Goal: Task Accomplishment & Management: Complete application form

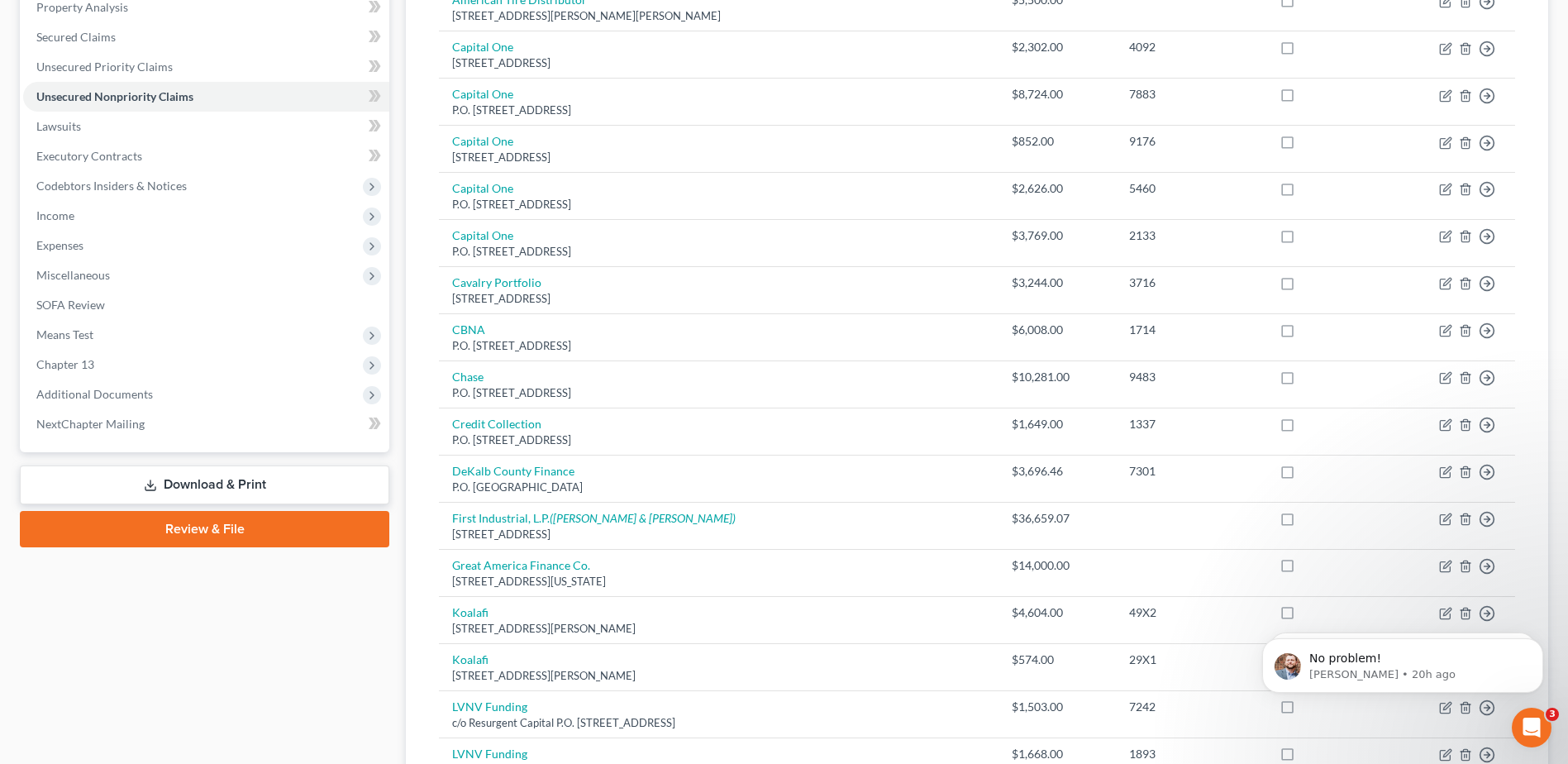
scroll to position [413, 0]
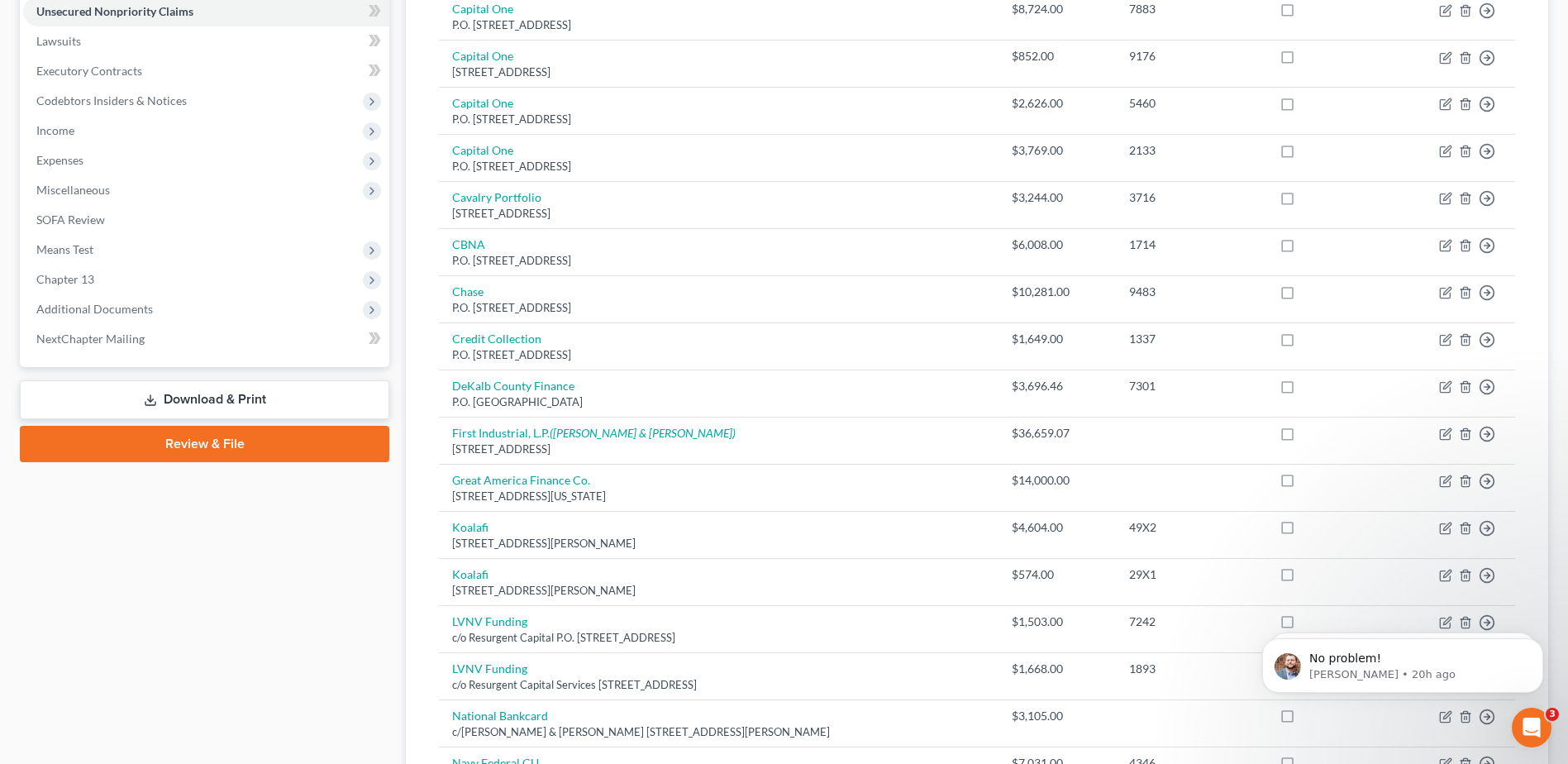
click at [195, 410] on link "Download & Print" at bounding box center [204, 399] width 370 height 39
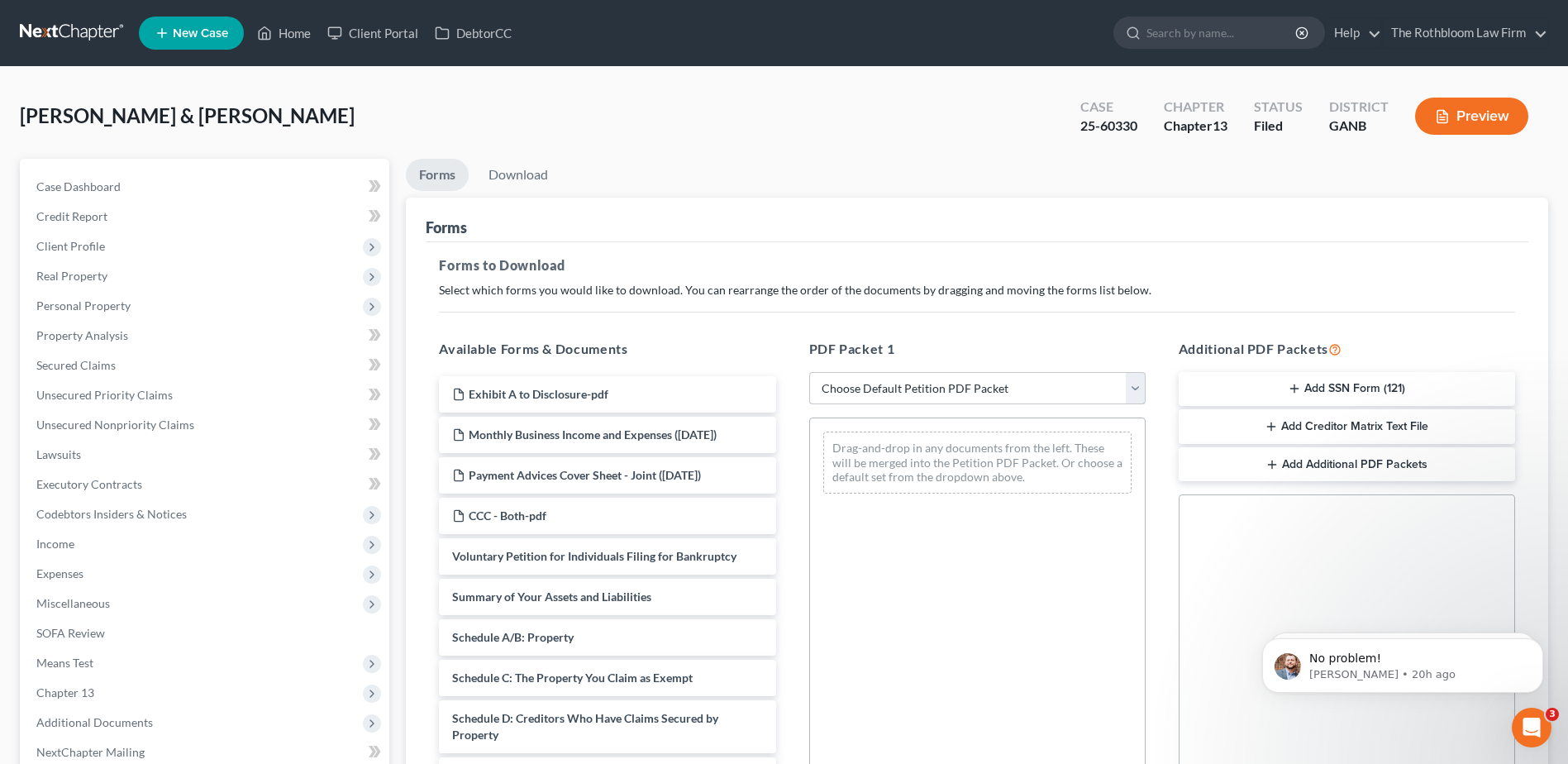
click at [872, 390] on select "Choose Default Petition PDF Packet Complete Bankruptcy Petition (all forms and …" at bounding box center [976, 387] width 336 height 33
select select "7"
click at [809, 372] on select "Choose Default Petition PDF Packet Complete Bankruptcy Petition (all forms and …" at bounding box center [976, 387] width 336 height 33
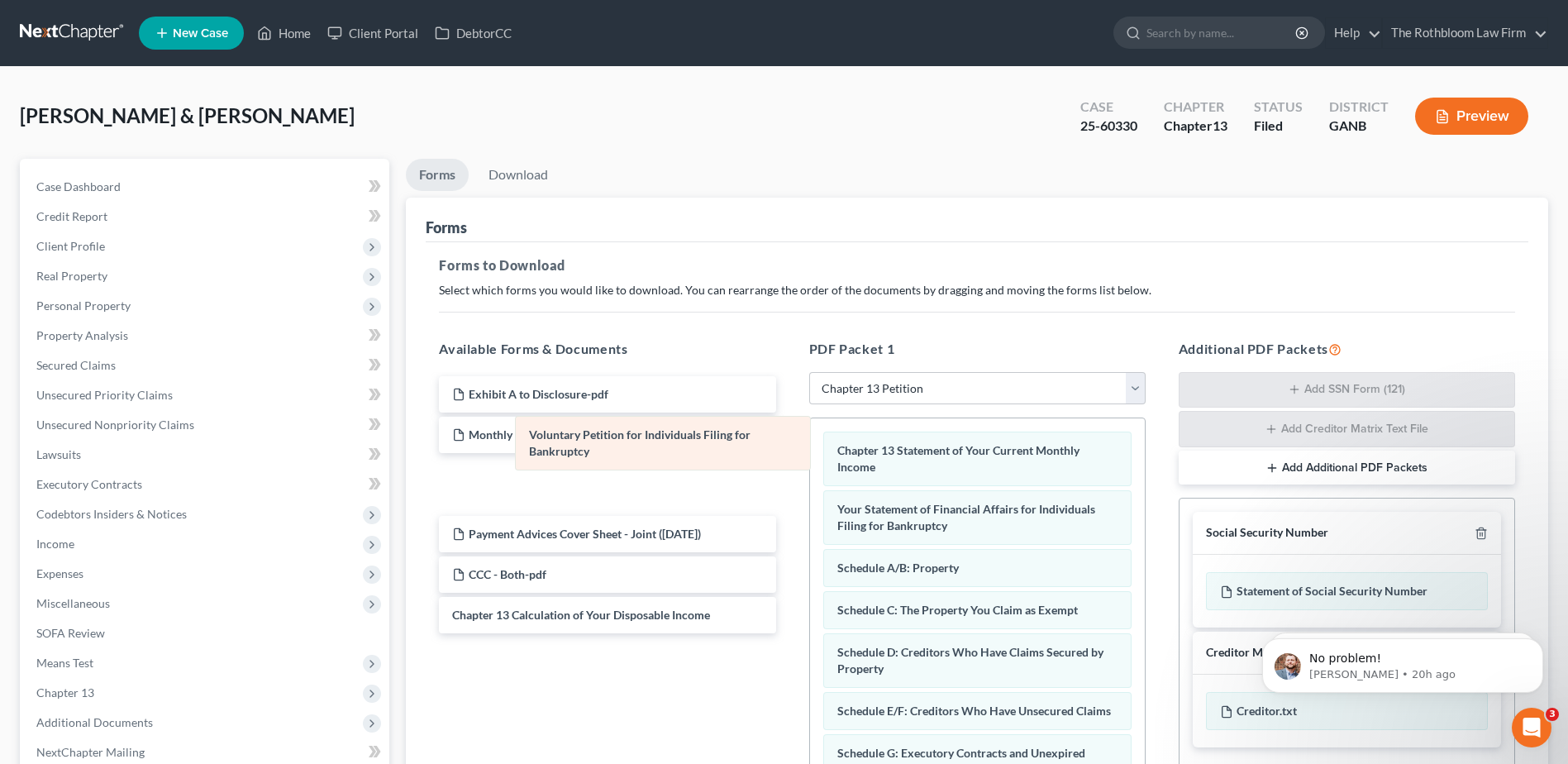
drag, startPoint x: 942, startPoint y: 459, endPoint x: 633, endPoint y: 443, distance: 309.4
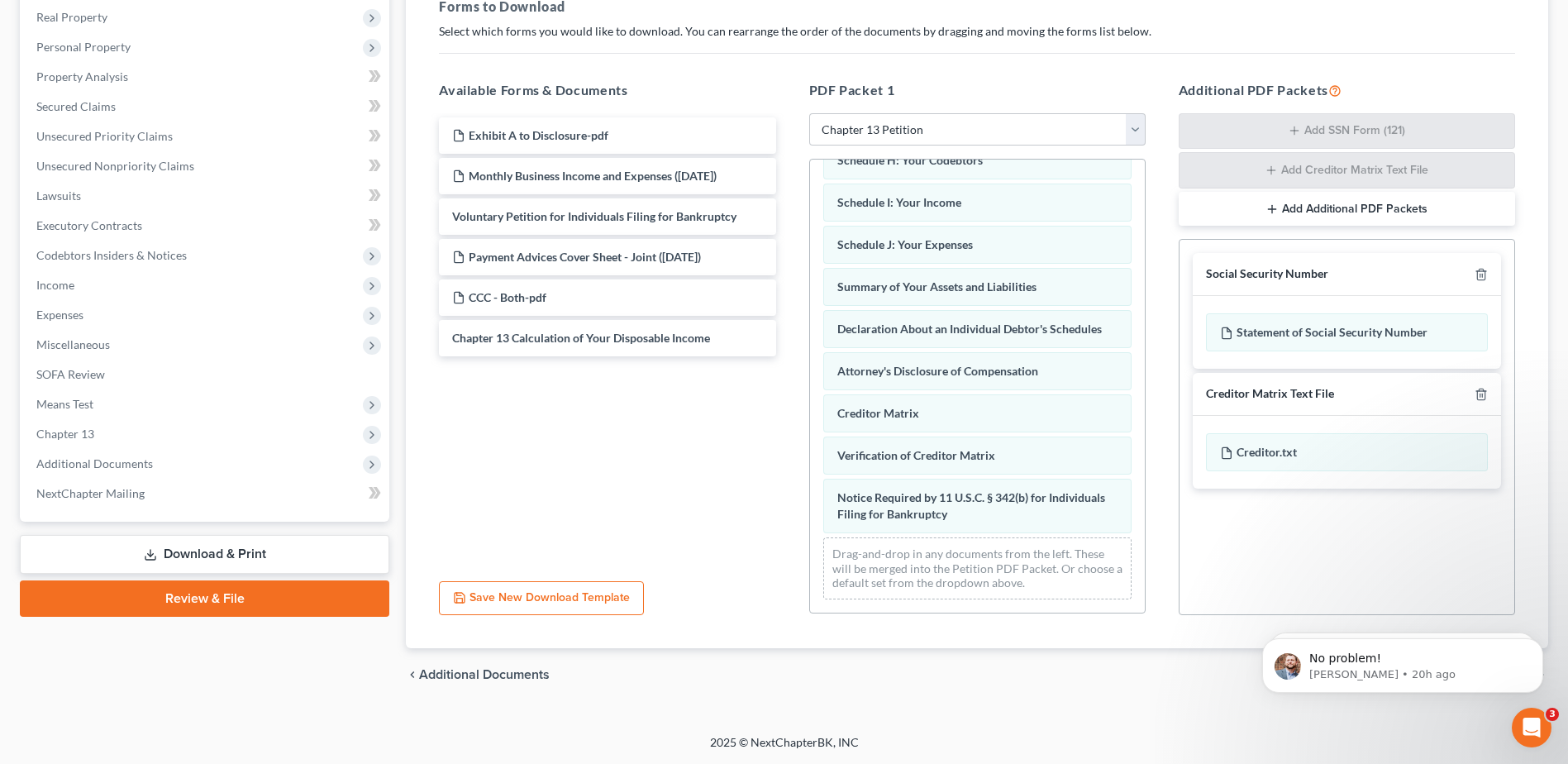
scroll to position [367, 0]
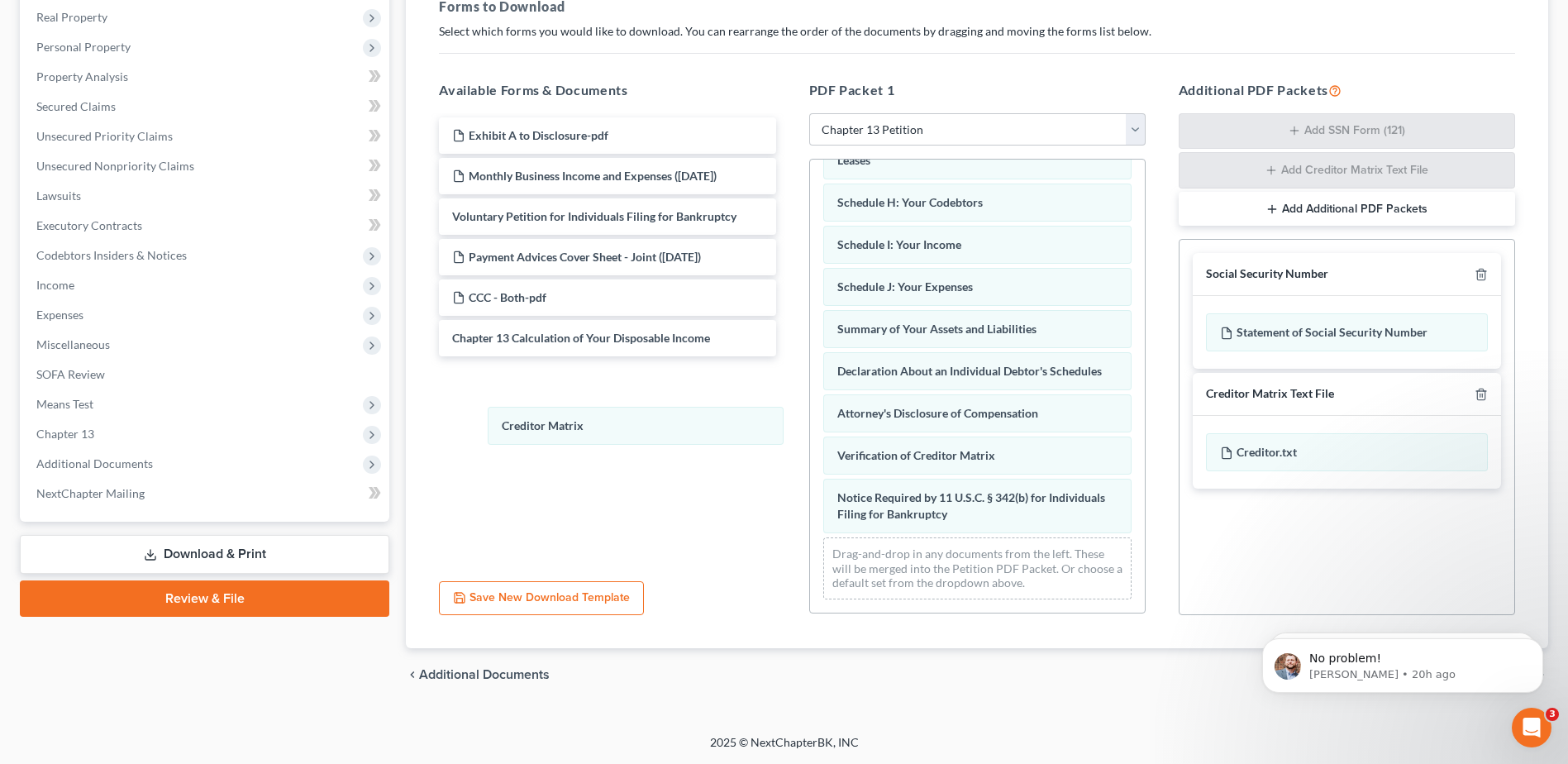
drag, startPoint x: 904, startPoint y: 415, endPoint x: 642, endPoint y: 425, distance: 262.2
click at [810, 427] on div "Creditor Matrix Chapter 13 Statement of Your Current Monthly Income Your Statem…" at bounding box center [977, 210] width 335 height 804
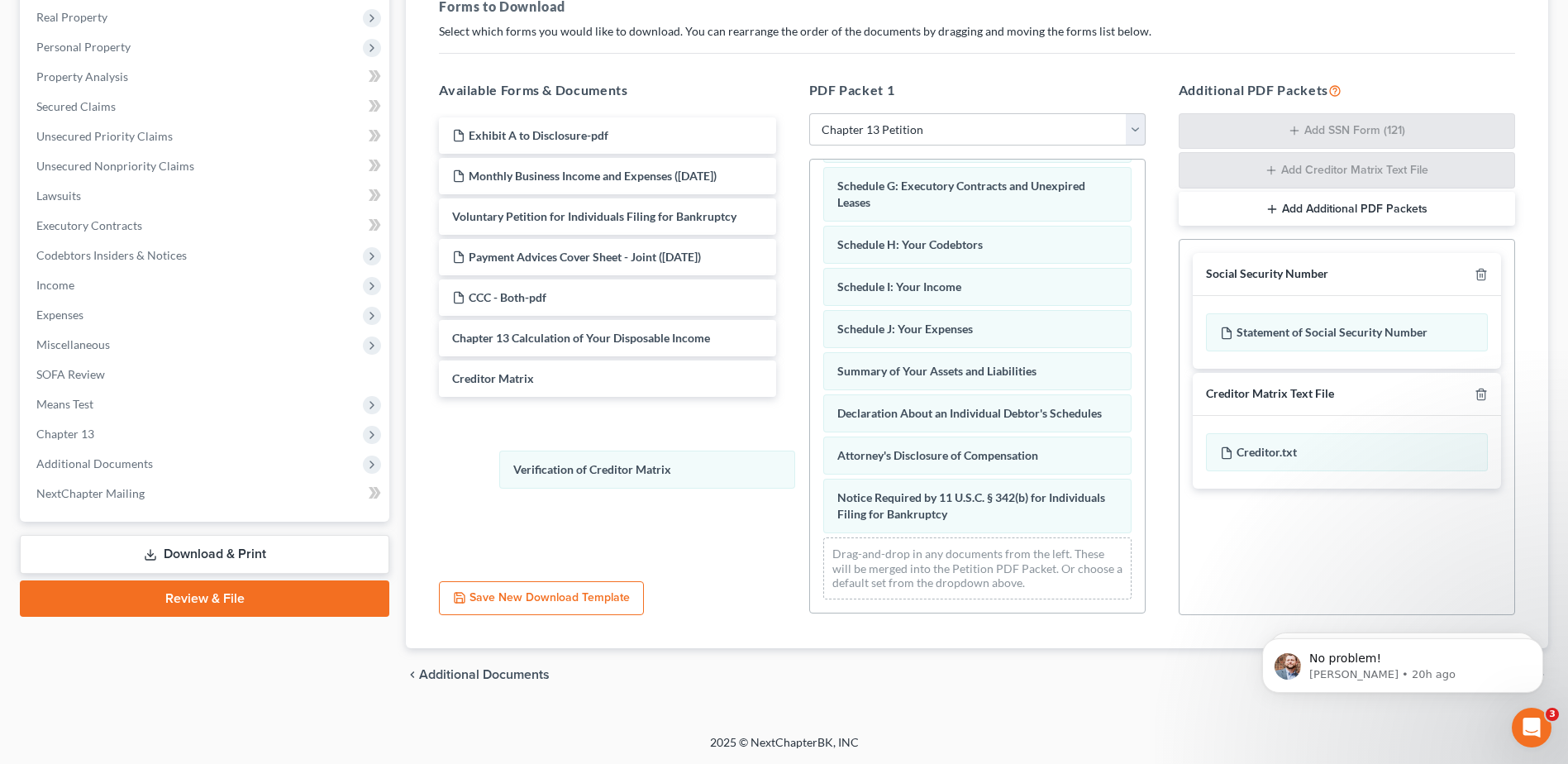
drag, startPoint x: 928, startPoint y: 453, endPoint x: 752, endPoint y: 460, distance: 176.1
click at [810, 467] on div "Verification of Creditor Matrix Chapter 13 Statement of Your Current Monthly In…" at bounding box center [977, 232] width 335 height 761
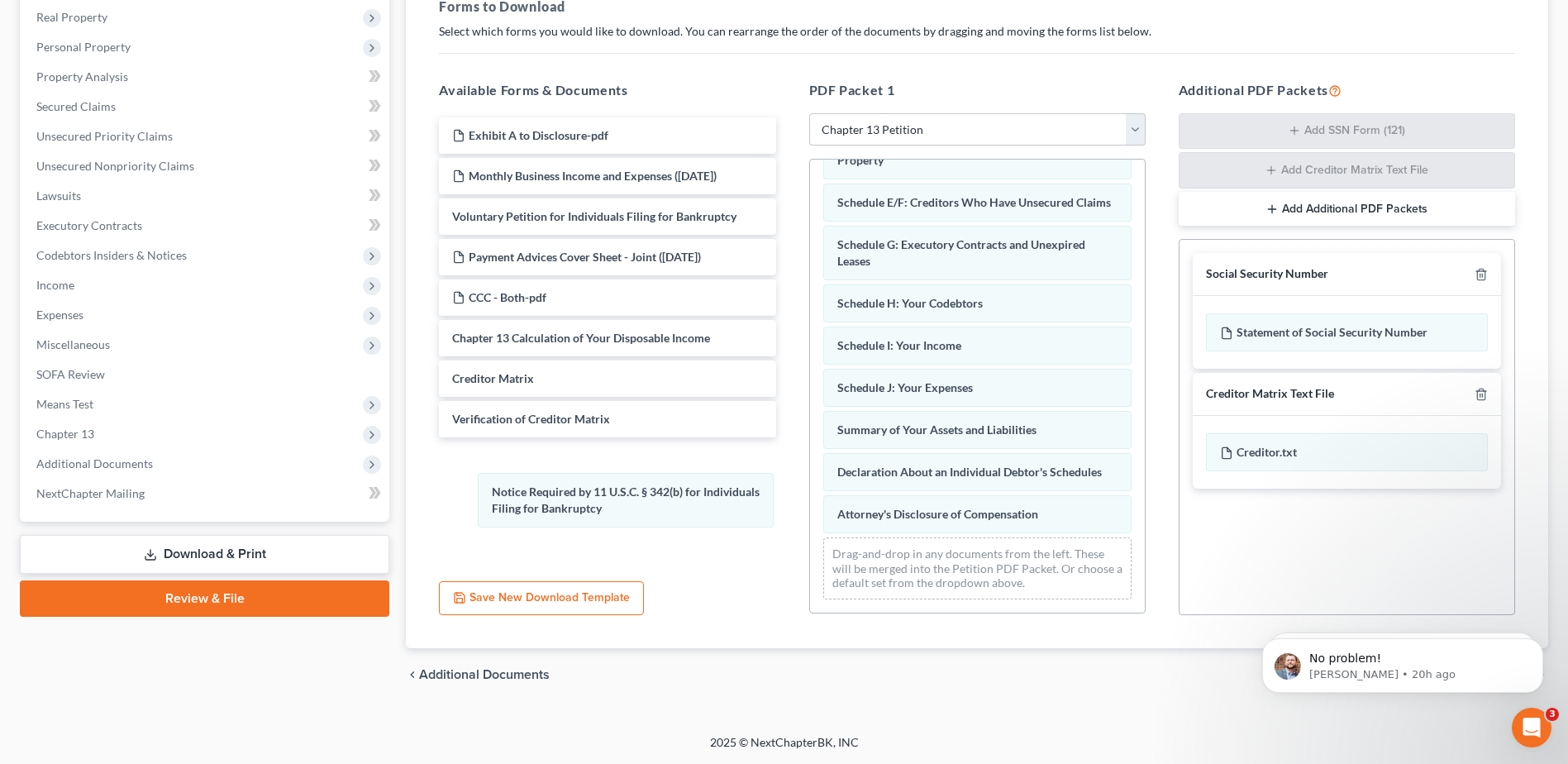
scroll to position [267, 0]
click at [810, 493] on div "Notice Required by 11 U.S.C. § 342(b) for Individuals Filing for Bankruptcy Cha…" at bounding box center [977, 261] width 335 height 703
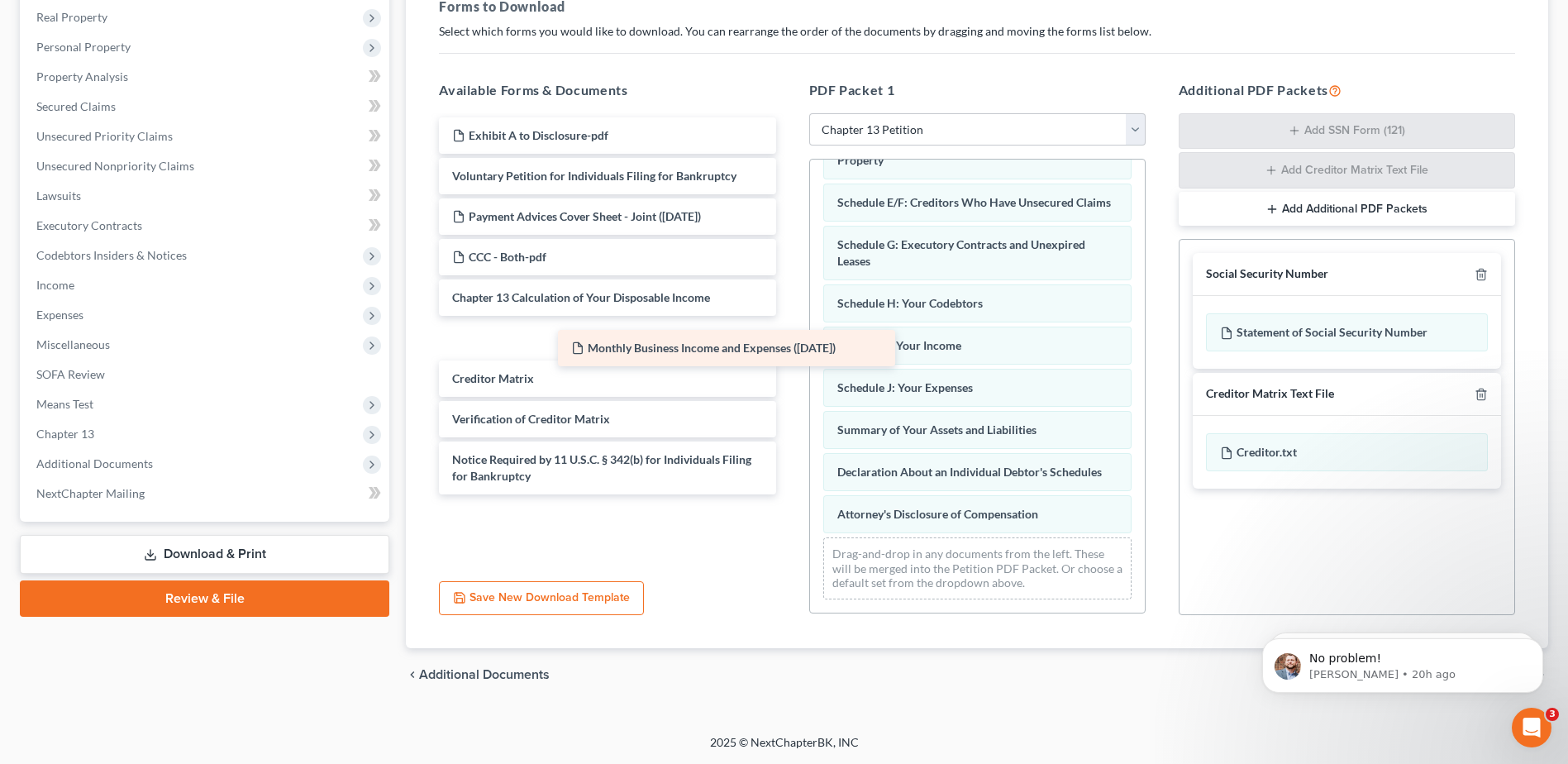
scroll to position [319, 0]
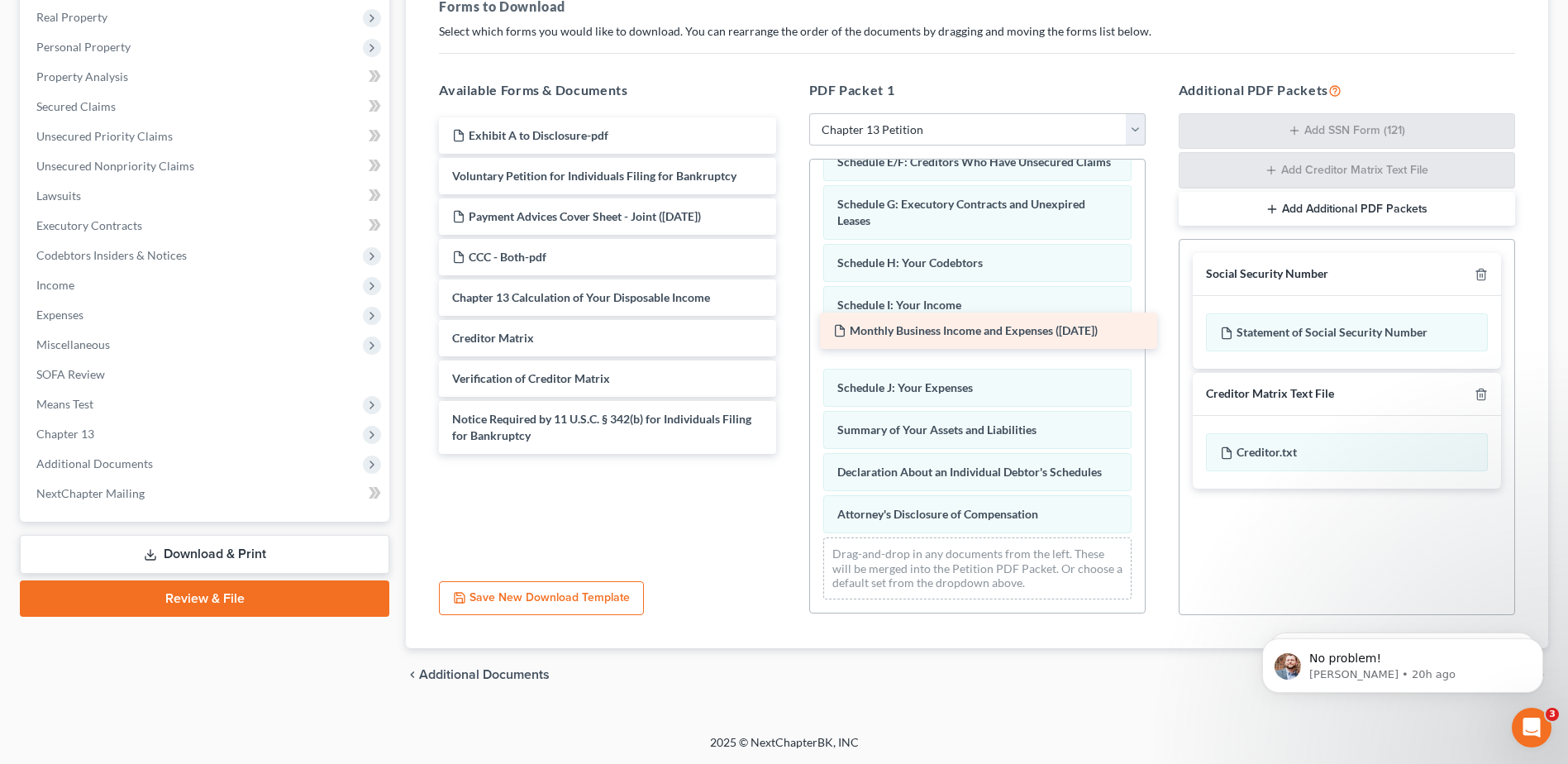
drag, startPoint x: 649, startPoint y: 166, endPoint x: 1031, endPoint y: 321, distance: 412.2
click at [789, 321] on div "Monthly Business Income and Expenses ([DATE]) Exhibit A to Disclosure-pdf Month…" at bounding box center [607, 284] width 363 height 336
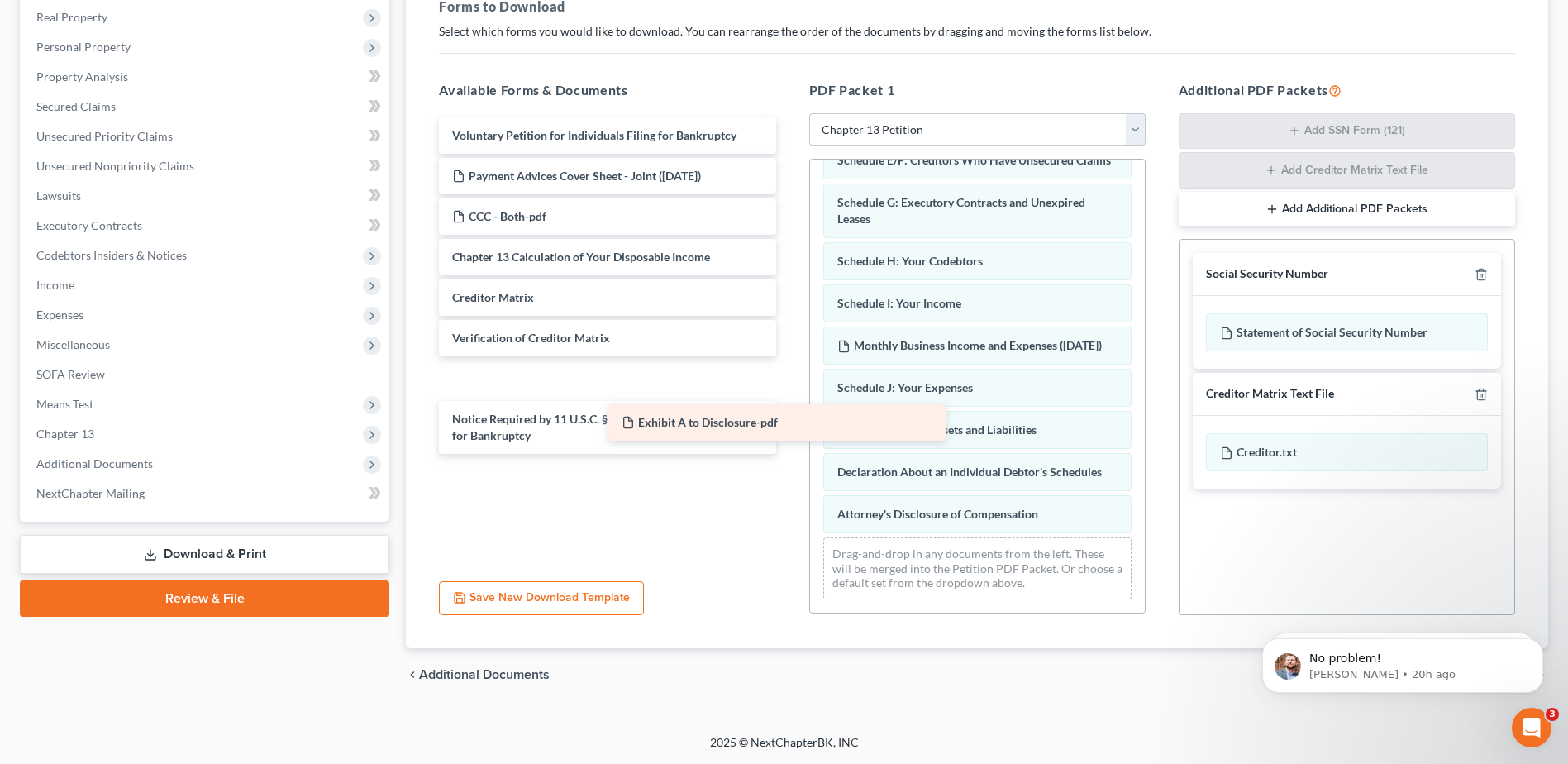
scroll to position [378, 0]
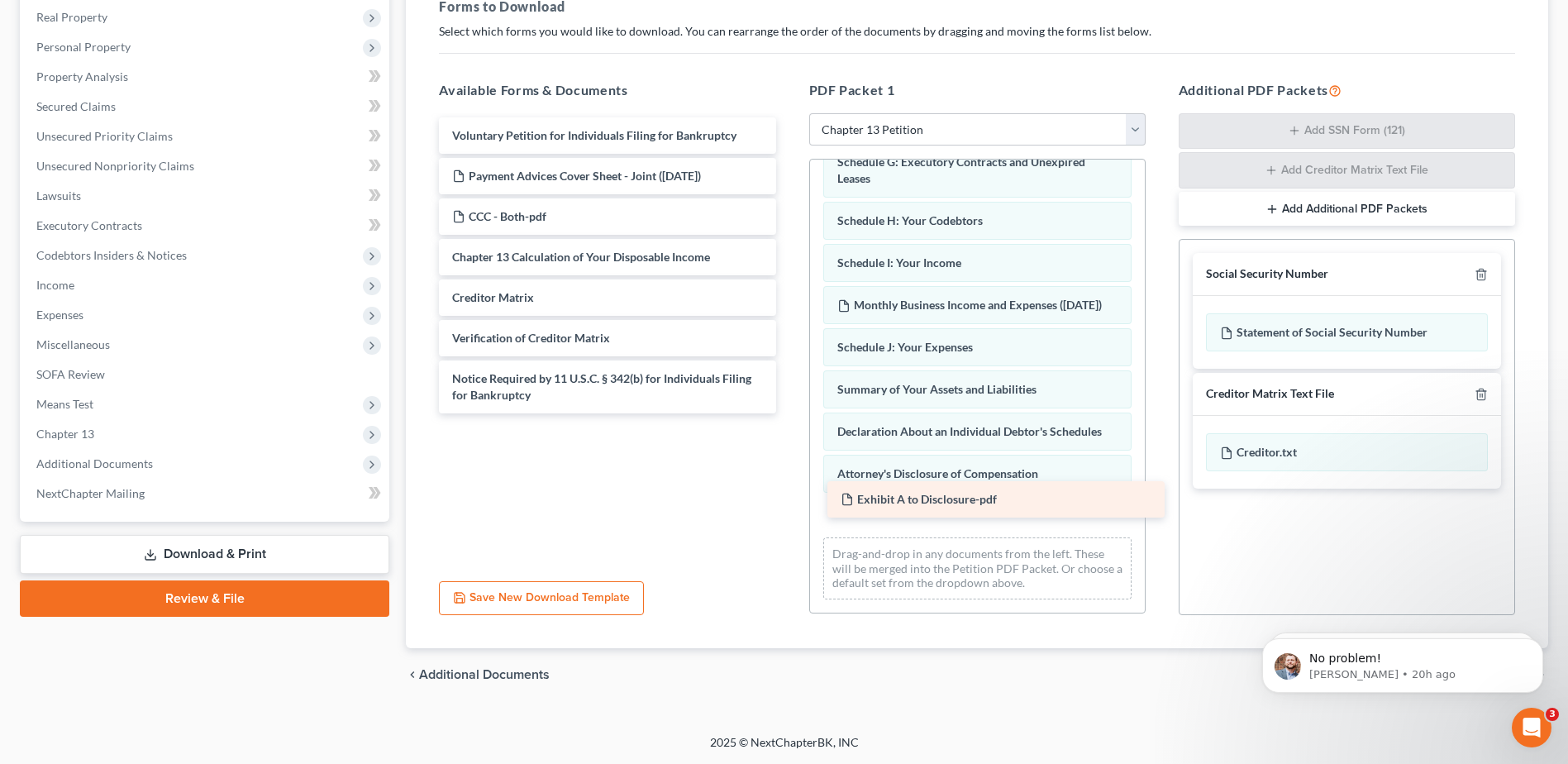
drag, startPoint x: 552, startPoint y: 134, endPoint x: 941, endPoint y: 497, distance: 532.1
click at [789, 413] on div "Exhibit A to Disclosure-pdf Exhibit A to Disclosure-pdf Voluntary Petition for …" at bounding box center [607, 265] width 363 height 296
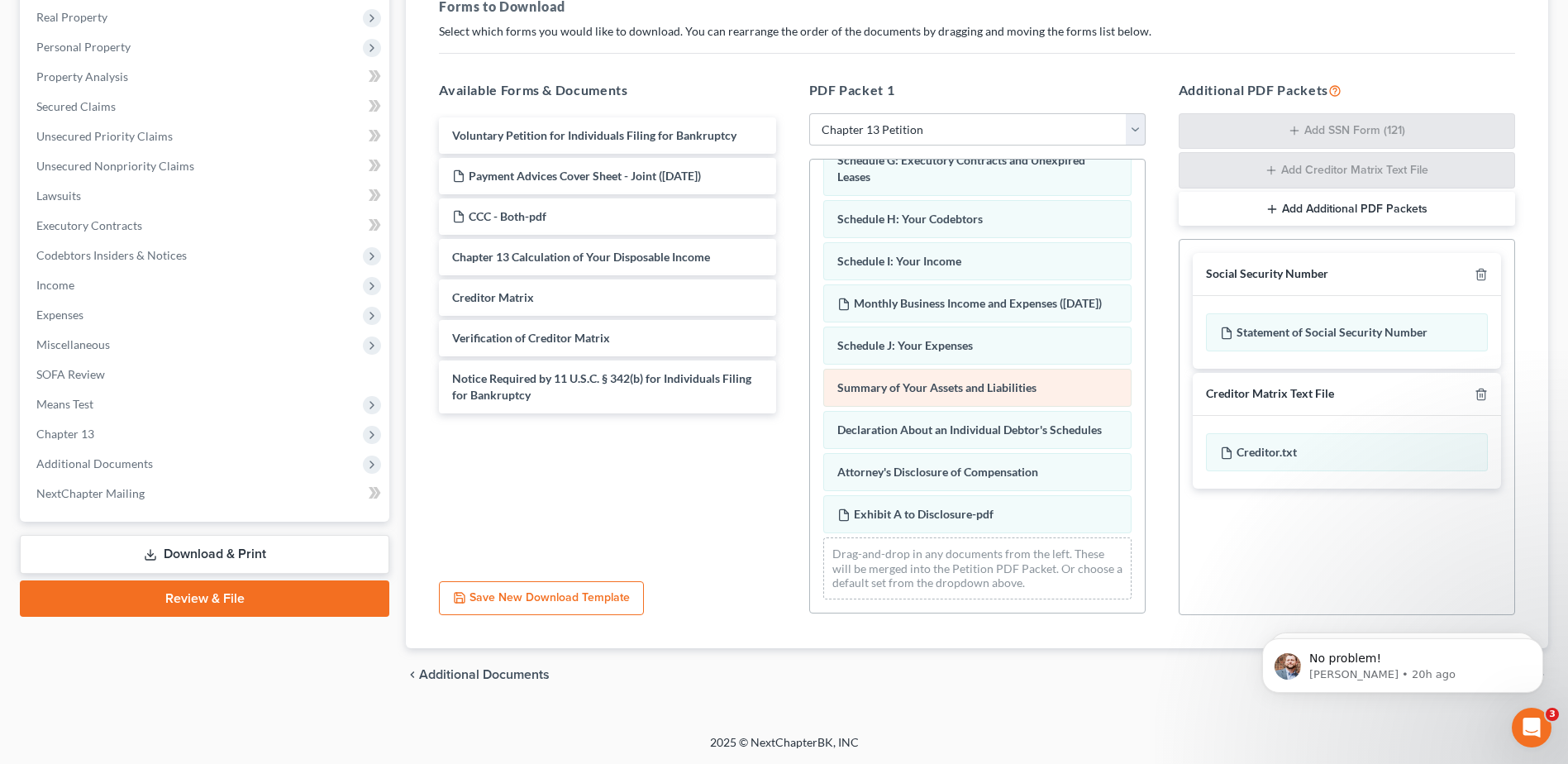
scroll to position [0, 0]
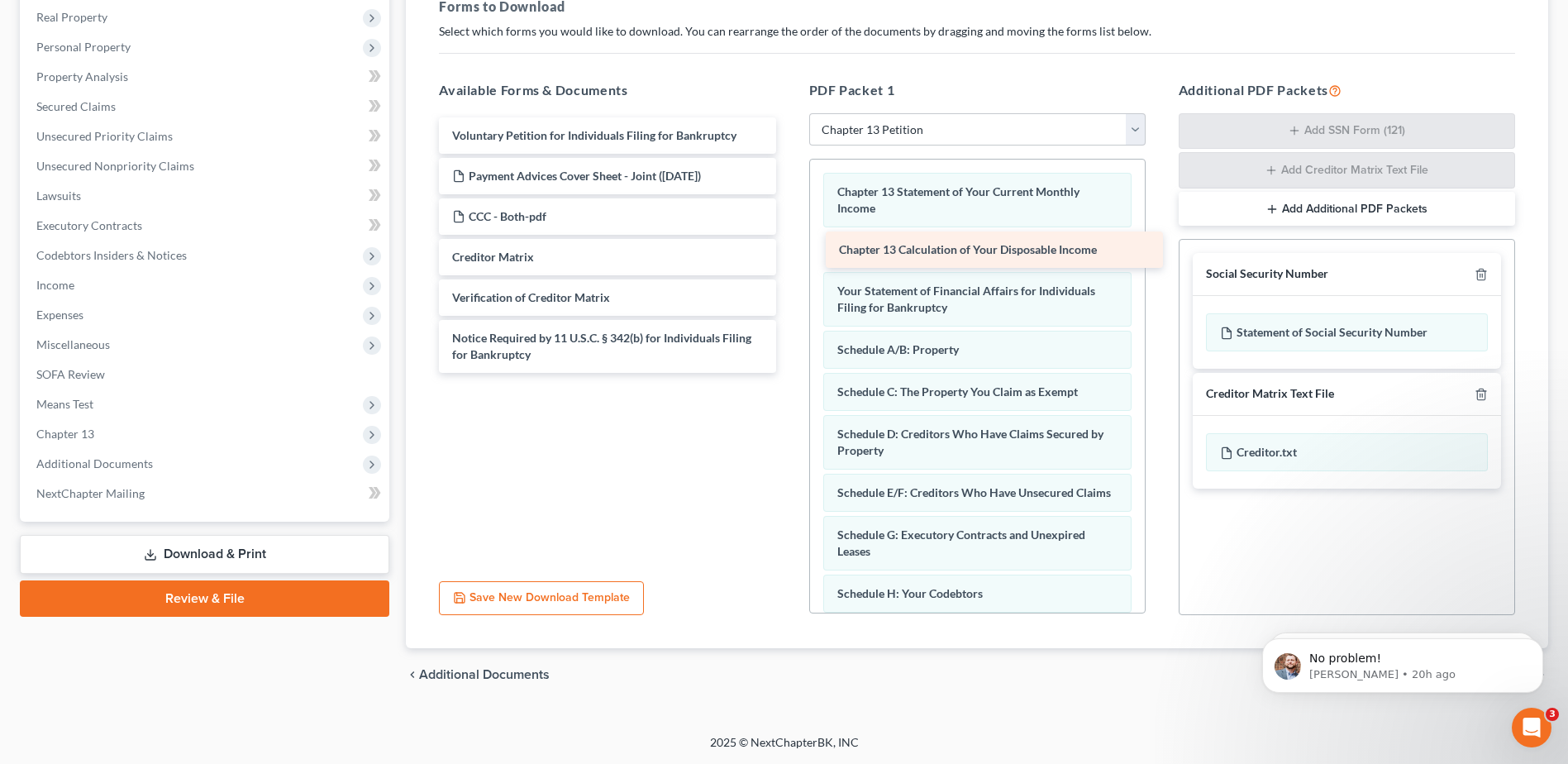
drag, startPoint x: 512, startPoint y: 262, endPoint x: 899, endPoint y: 254, distance: 387.1
click at [789, 254] on div "Chapter 13 Calculation of Your Disposable Income Voluntary Petition for Individ…" at bounding box center [607, 245] width 363 height 256
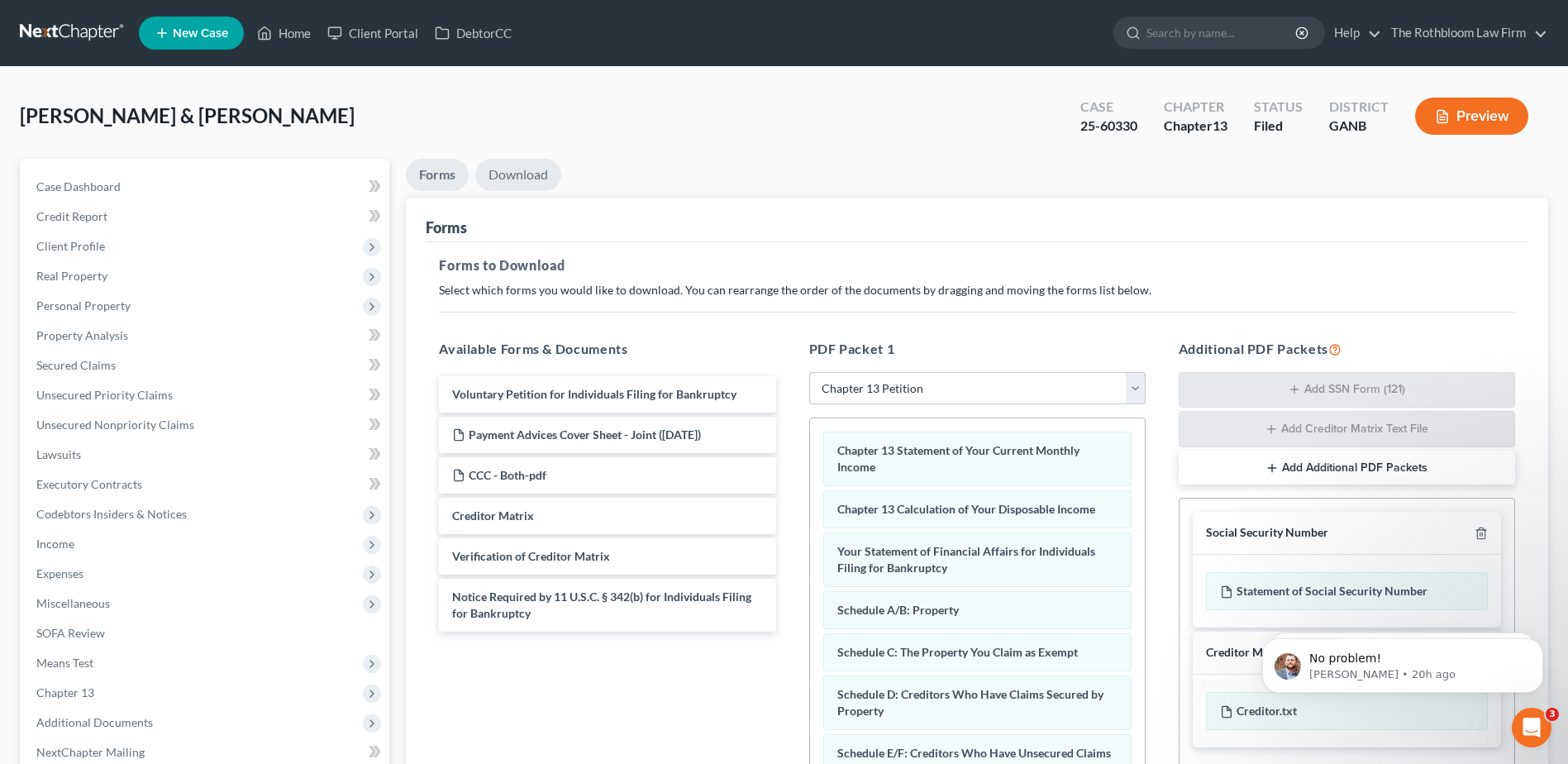
click at [500, 176] on link "Download" at bounding box center [517, 174] width 86 height 33
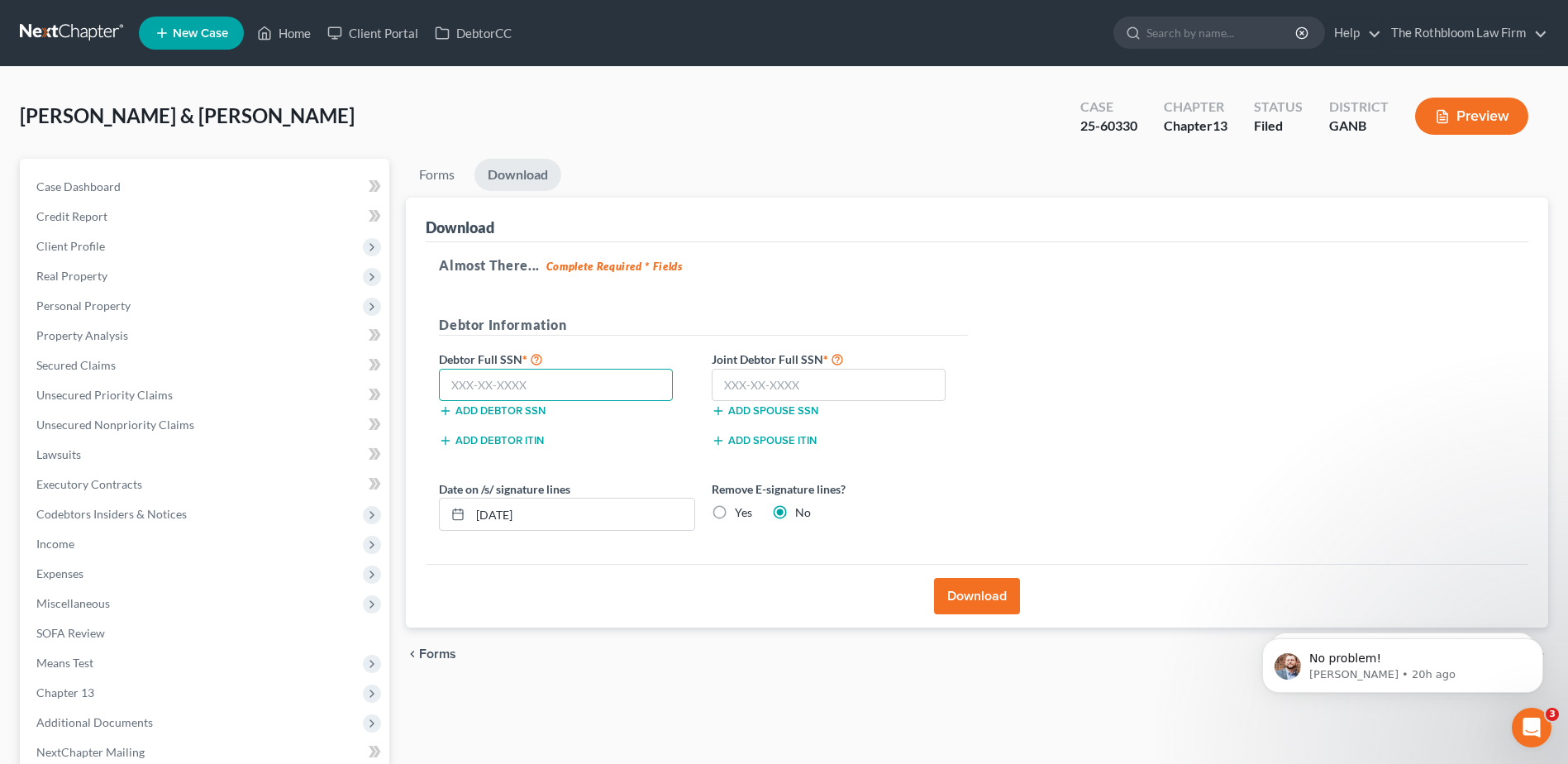
click at [531, 380] on input "text" at bounding box center [556, 384] width 234 height 33
type input "617-36-8219"
click at [762, 382] on input "text" at bounding box center [829, 384] width 234 height 33
type input "623-50-0027"
click at [942, 614] on button "Download" at bounding box center [976, 596] width 86 height 37
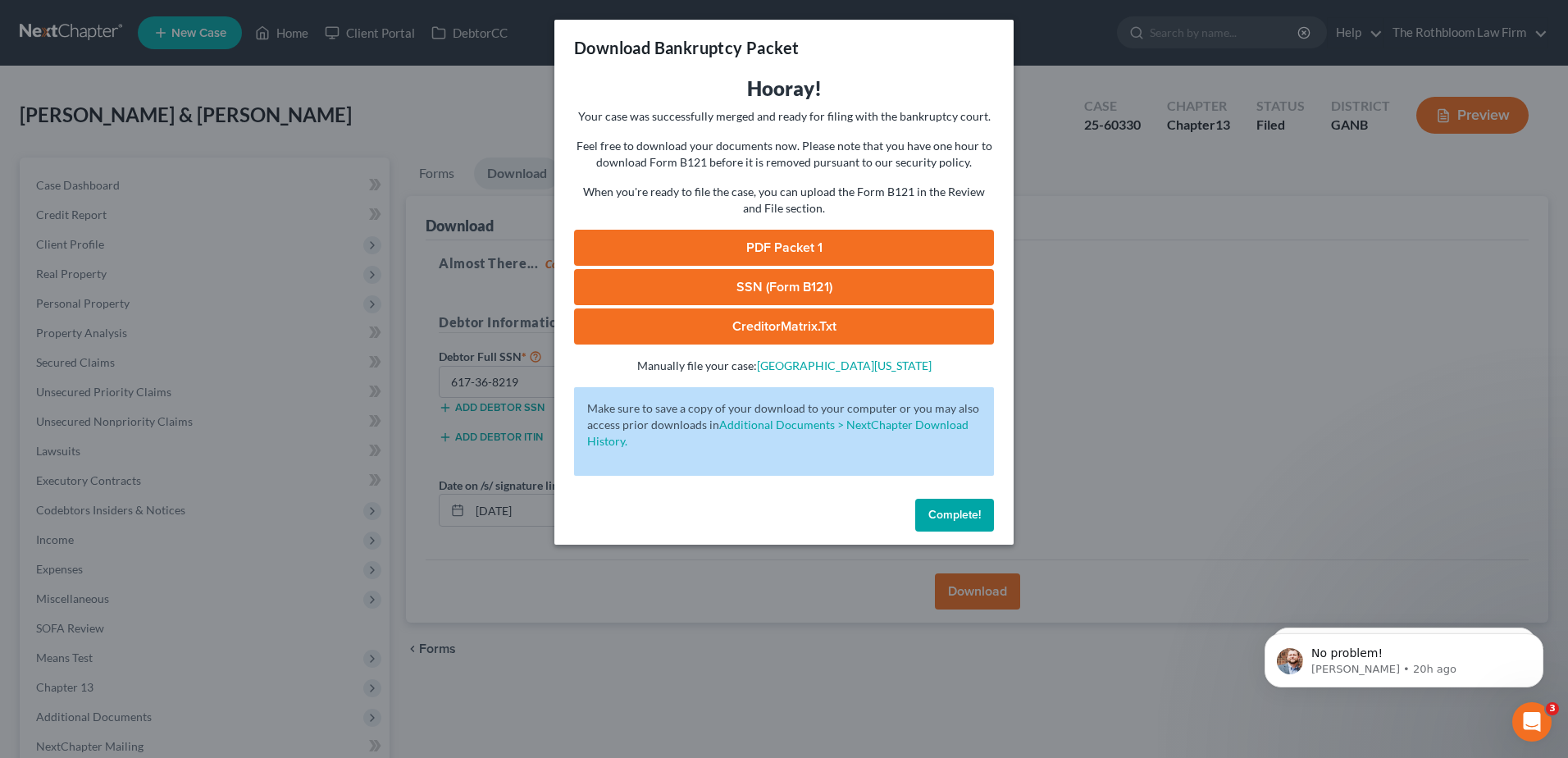
click at [787, 252] on link "PDF Packet 1" at bounding box center [784, 247] width 420 height 36
click at [944, 509] on span "Complete!" at bounding box center [954, 514] width 52 height 14
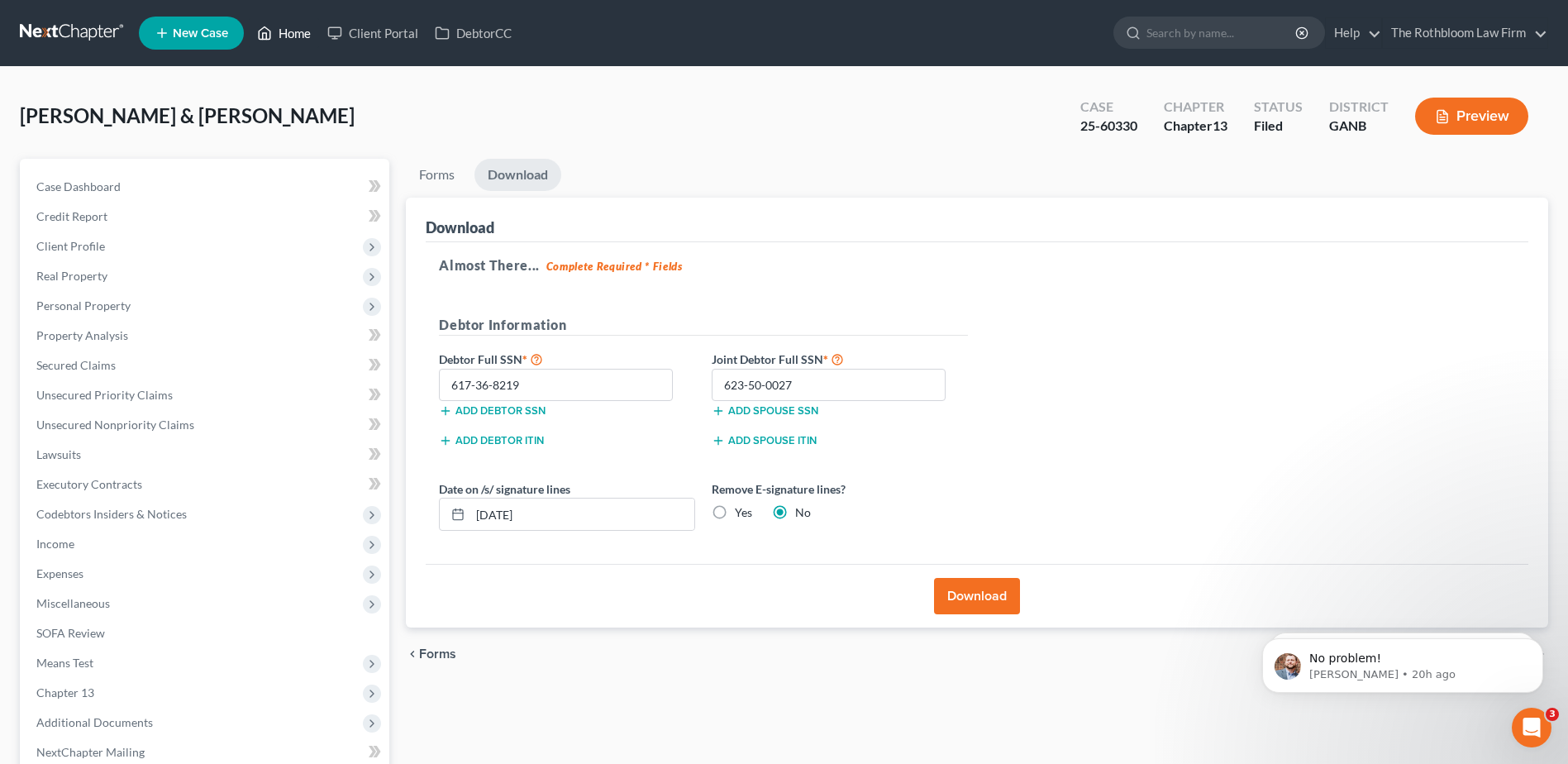
click at [291, 36] on link "Home" at bounding box center [283, 33] width 70 height 30
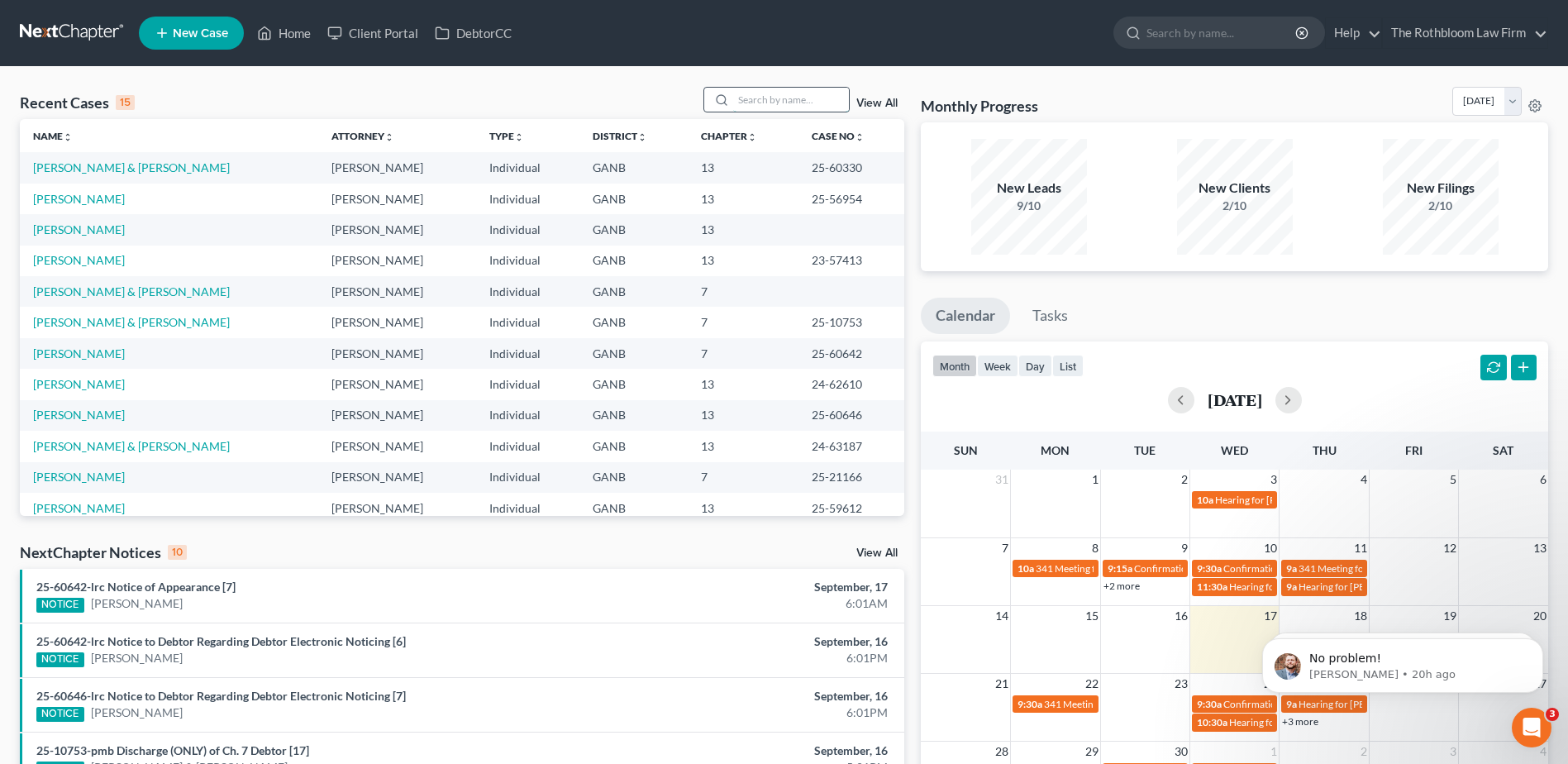
click at [788, 109] on input "search" at bounding box center [791, 99] width 116 height 24
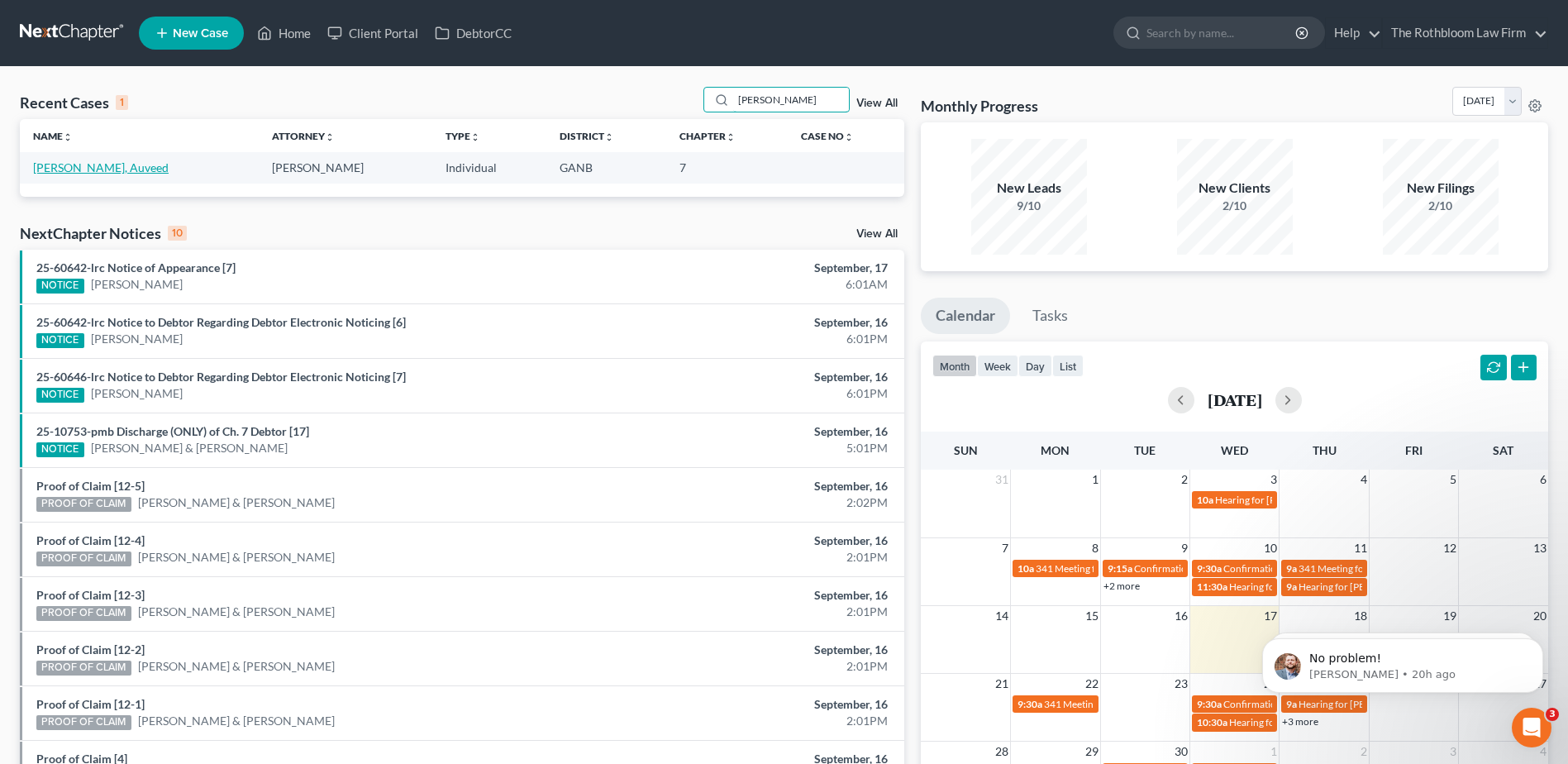
type input "[PERSON_NAME]"
click at [79, 164] on link "[PERSON_NAME], Auveed" at bounding box center [100, 167] width 136 height 14
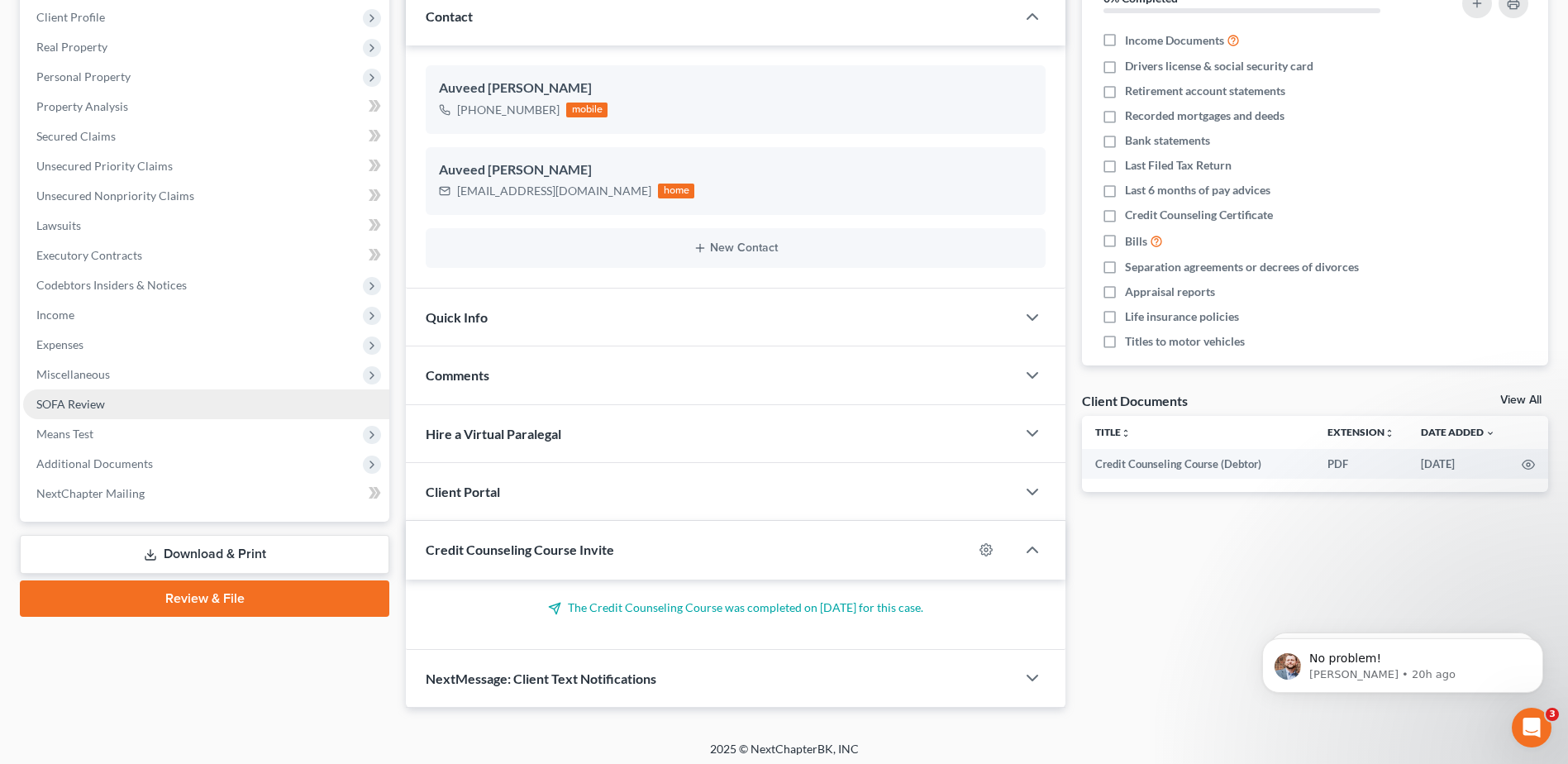
scroll to position [236, 0]
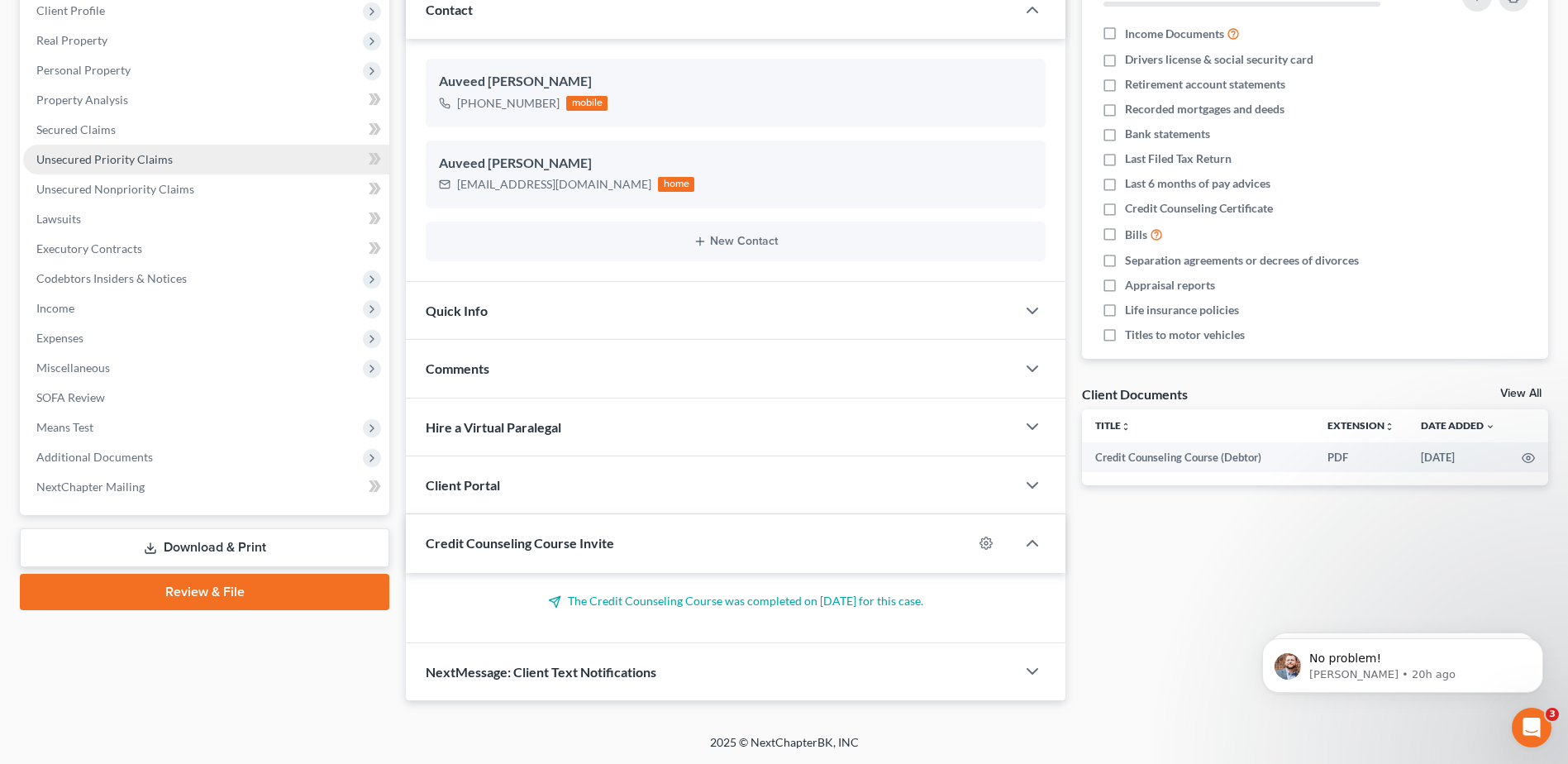
click at [69, 157] on span "Unsecured Priority Claims" at bounding box center [105, 159] width 137 height 14
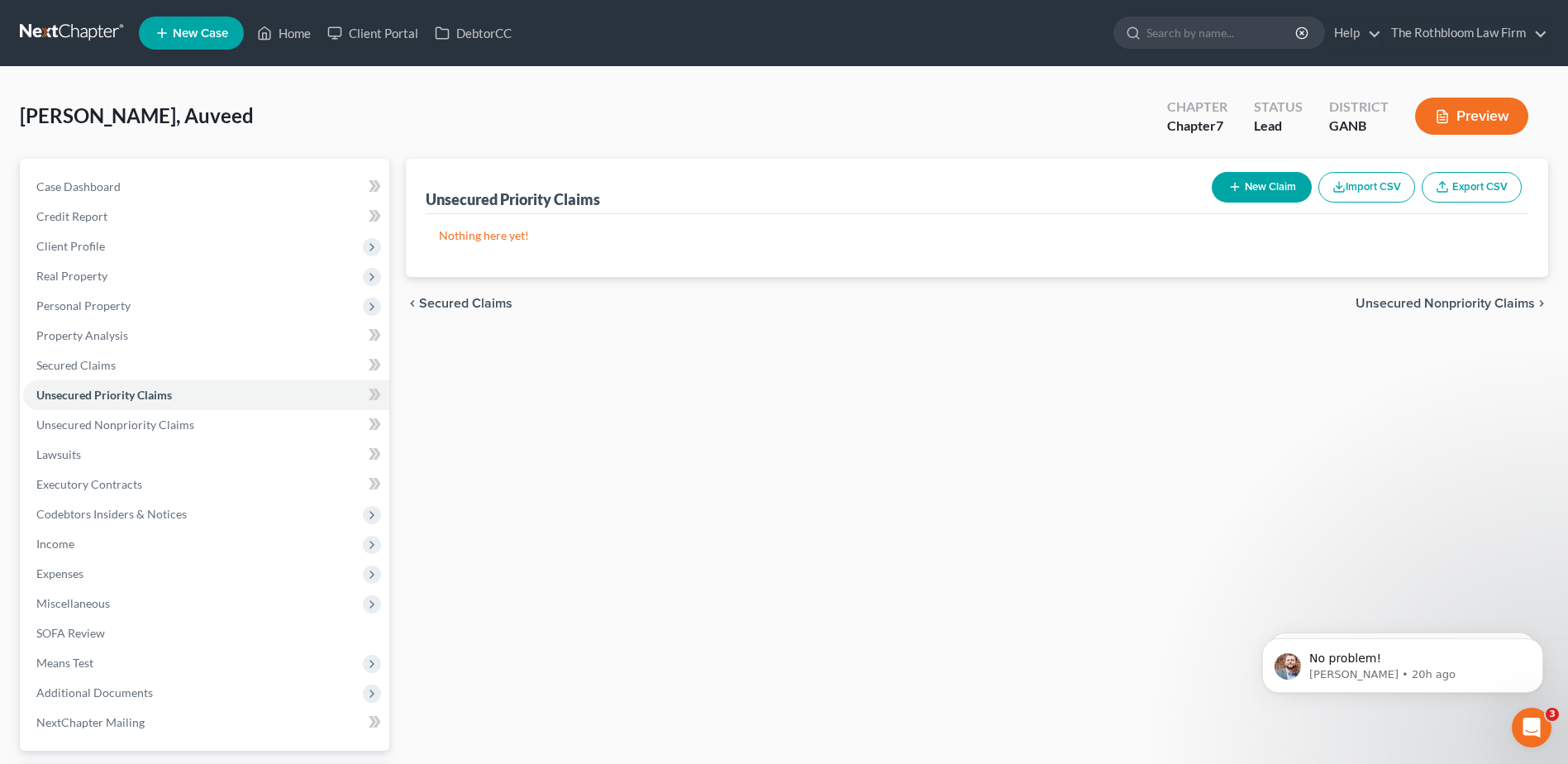
click at [1256, 186] on button "New Claim" at bounding box center [1261, 186] width 100 height 31
select select "0"
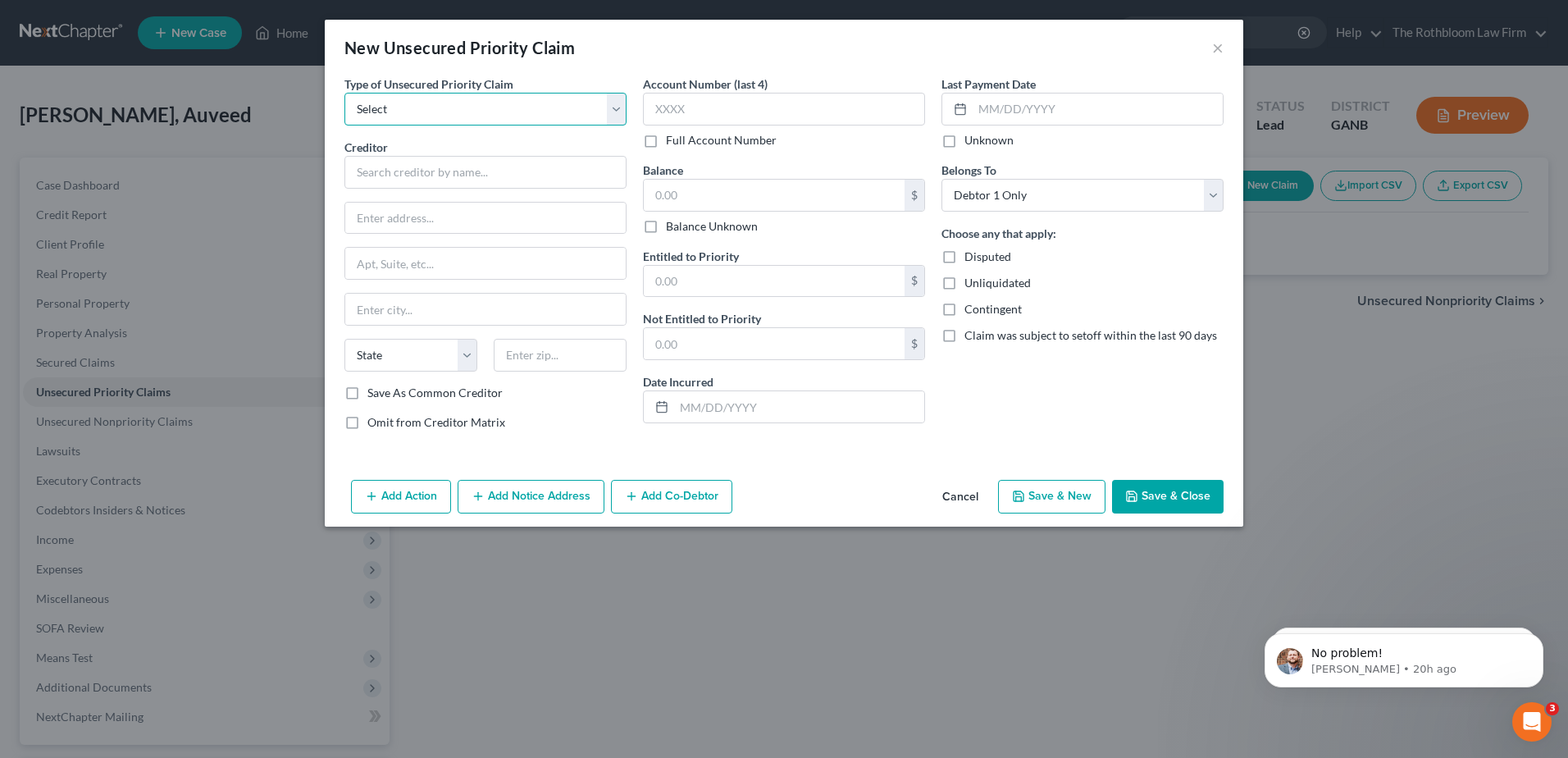
click at [404, 104] on select "Select Taxes & Other Government Units Domestic Support Obligations Extensions o…" at bounding box center [485, 108] width 282 height 32
select select "0"
click at [344, 92] on select "Select Taxes & Other Government Units Domestic Support Obligations Extensions o…" at bounding box center [485, 108] width 282 height 32
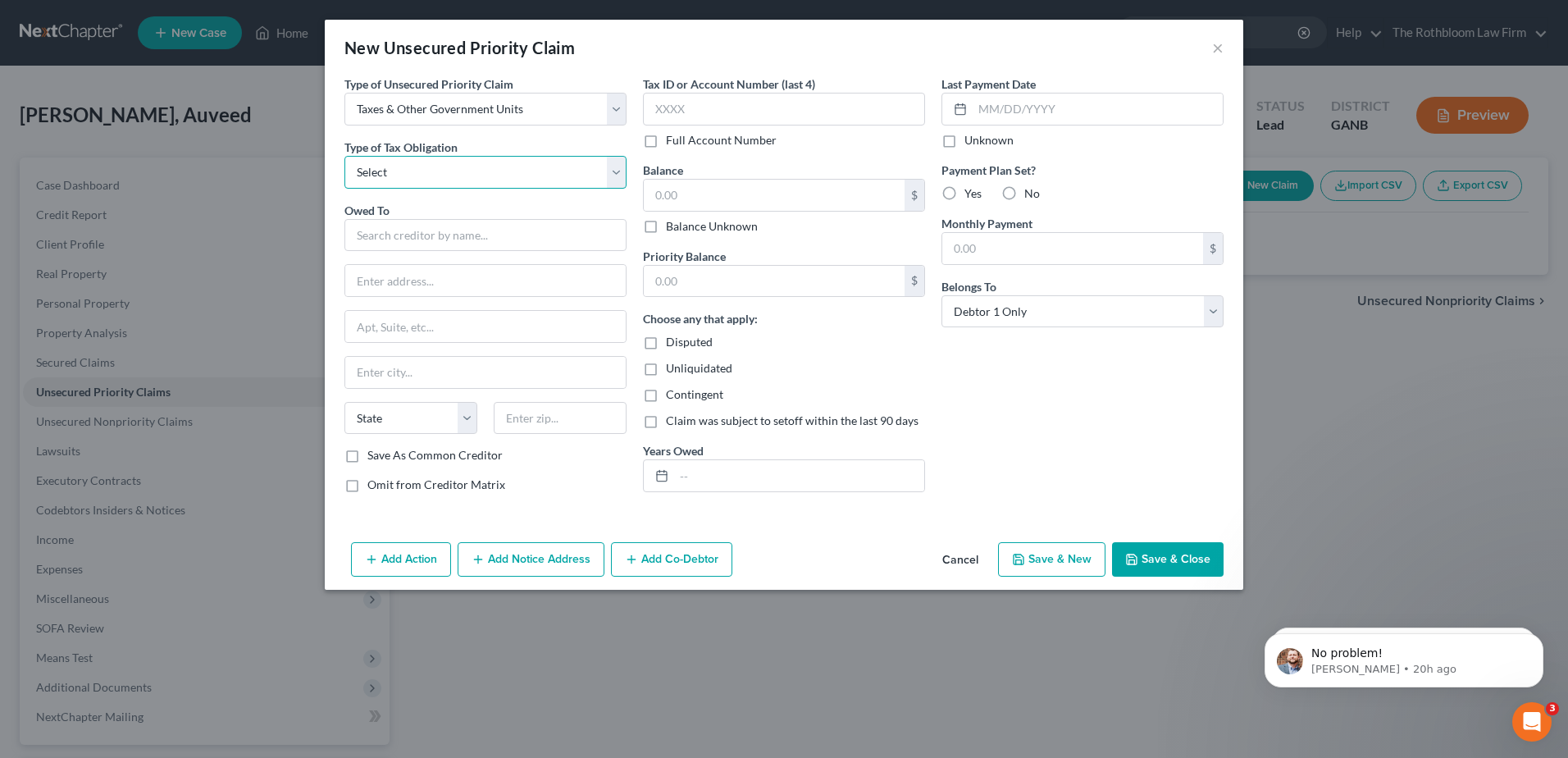
click at [382, 168] on select "Select Federal City State Franchise Tax Board Other" at bounding box center [485, 171] width 282 height 32
select select "2"
click at [344, 155] on select "Select Federal City State Franchise Tax Board Other" at bounding box center [485, 171] width 282 height 32
click at [384, 230] on input "text" at bounding box center [485, 235] width 282 height 32
click at [526, 229] on input "[US_STATE] Department of Revenue" at bounding box center [485, 235] width 282 height 32
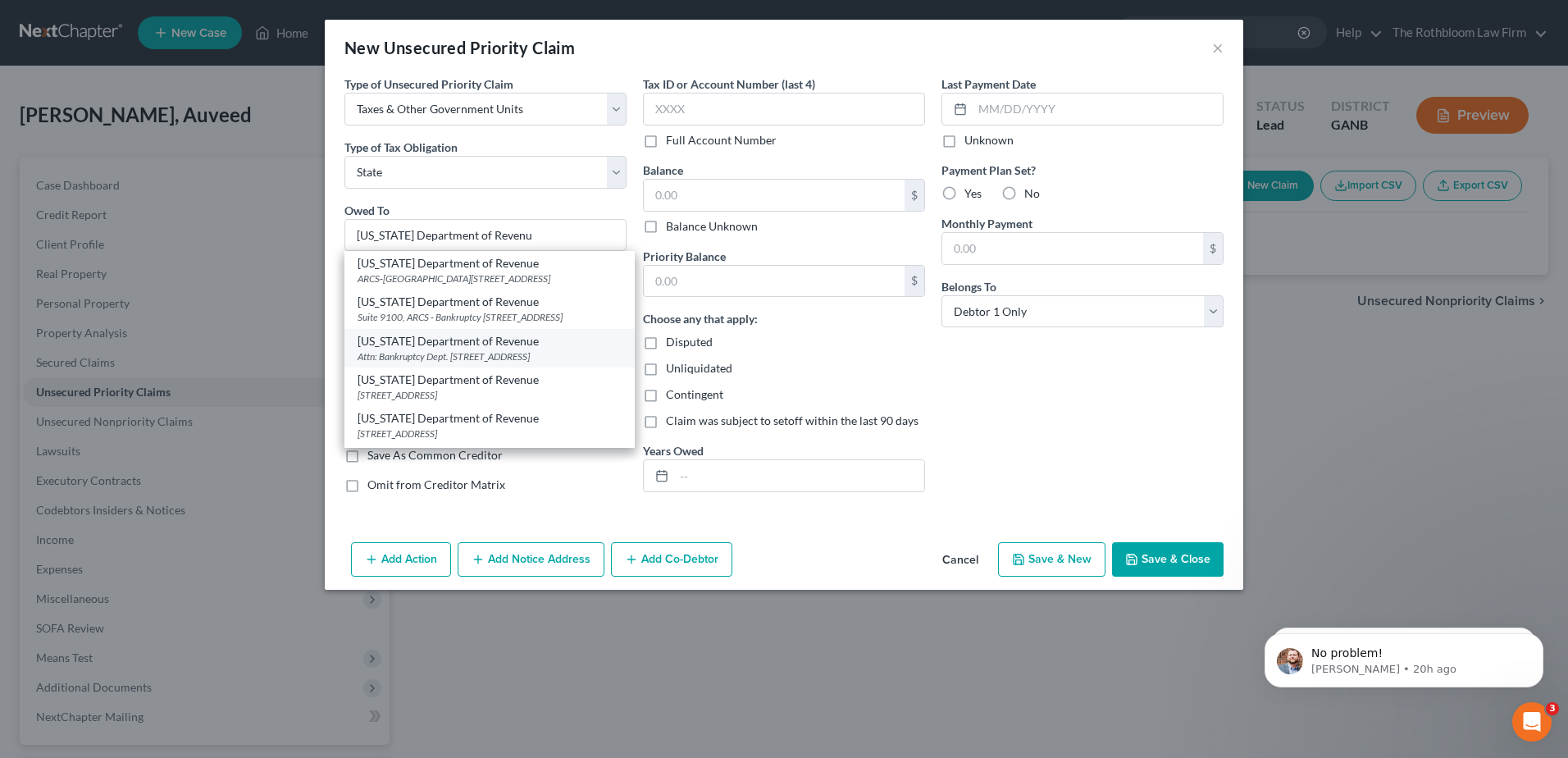
click at [460, 363] on div "Attn: Bankruptcy Dept. [STREET_ADDRESS]" at bounding box center [490, 356] width 265 height 14
type input "[US_STATE] Department of Revenue"
type input "Attn: Bankruptcy Dept."
type input "[STREET_ADDRESS]"
type input "[GEOGRAPHIC_DATA]"
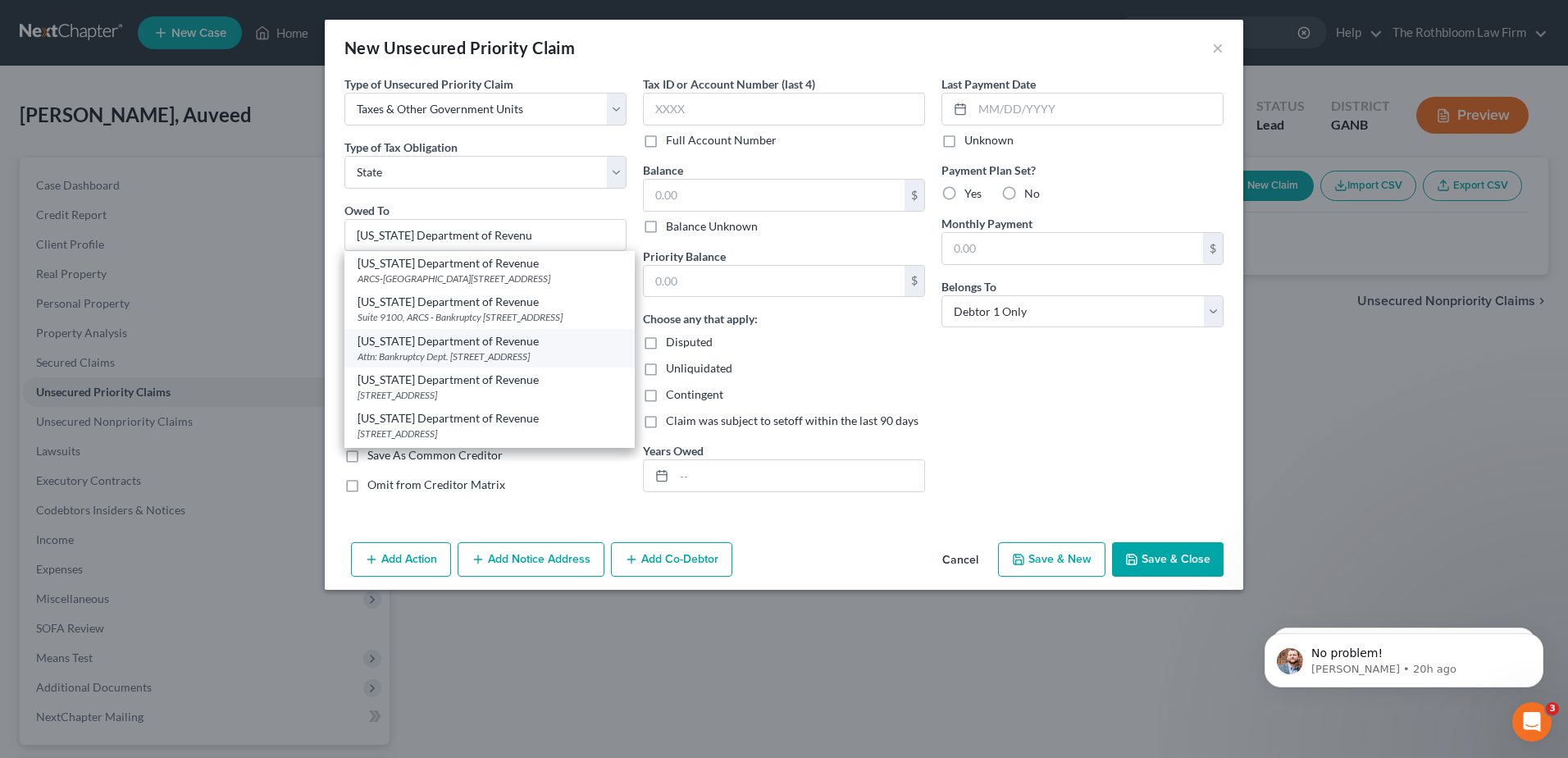
select select "10"
type input "30345"
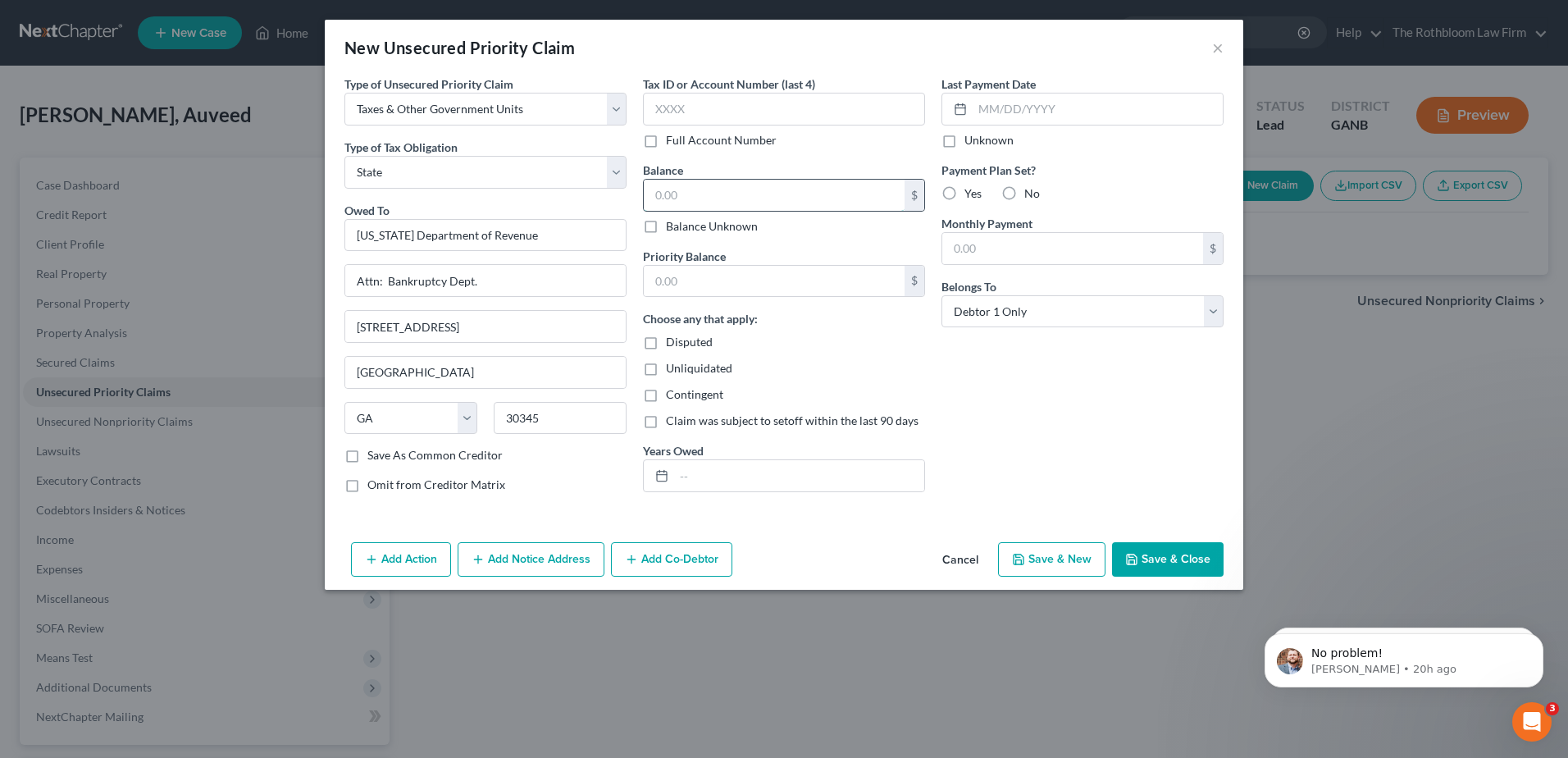
click at [684, 196] on input "text" at bounding box center [774, 196] width 261 height 31
type input "2,382.73"
click at [1157, 564] on button "Save & Close" at bounding box center [1168, 558] width 111 height 34
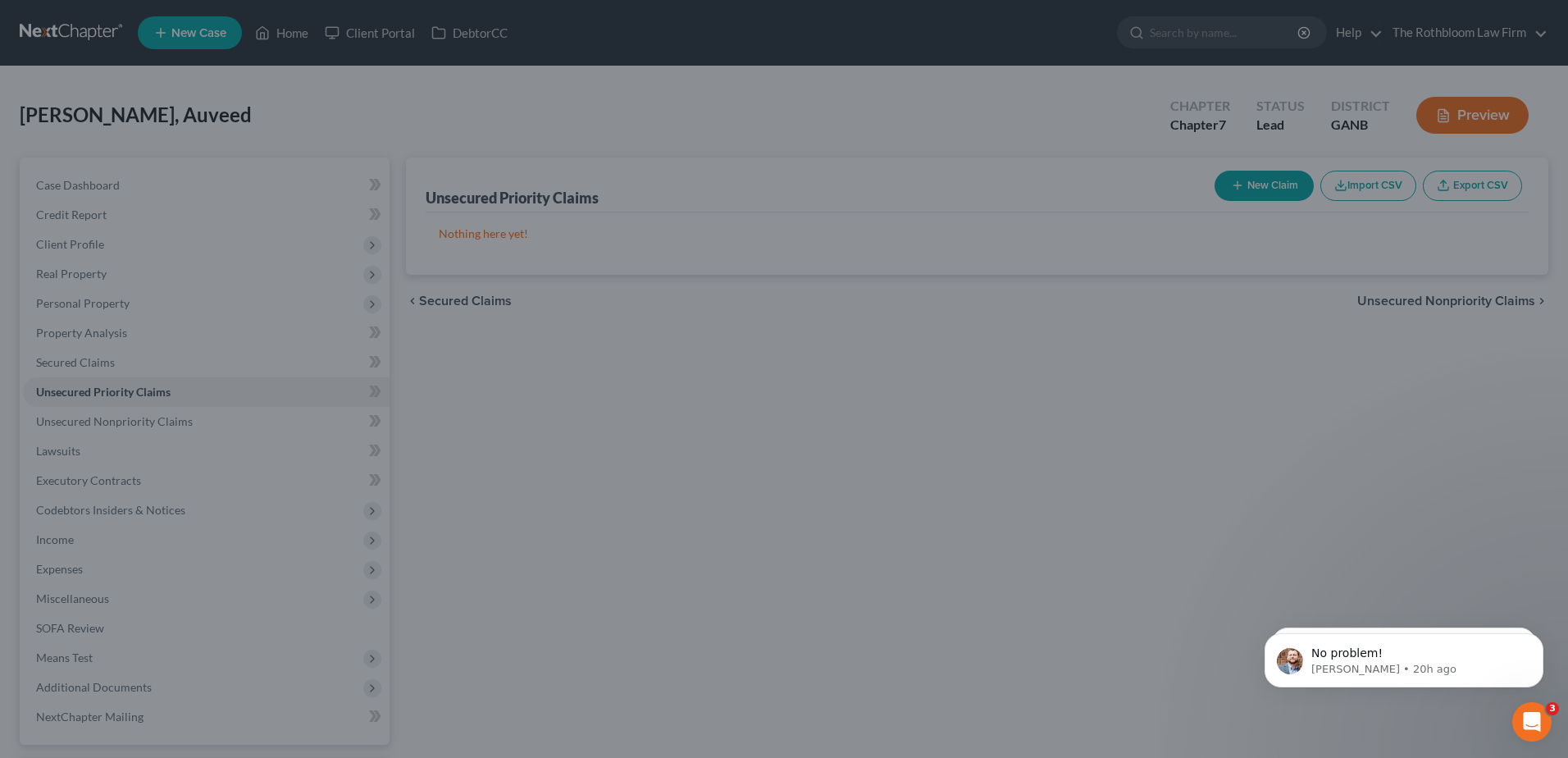
type input "0.00"
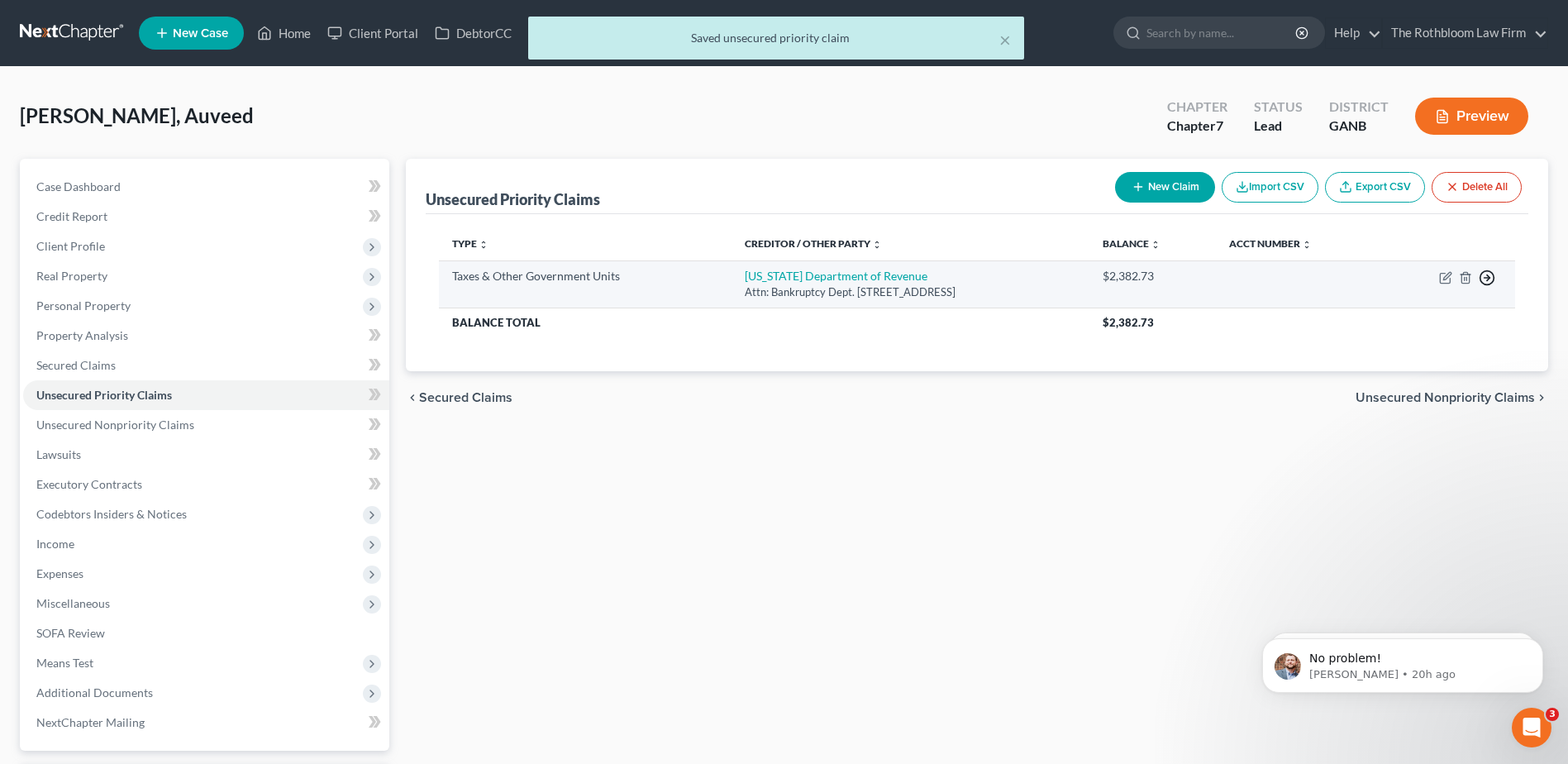
click at [1485, 281] on icon "button" at bounding box center [1487, 277] width 17 height 17
click at [1410, 315] on link "Move to F" at bounding box center [1410, 317] width 138 height 28
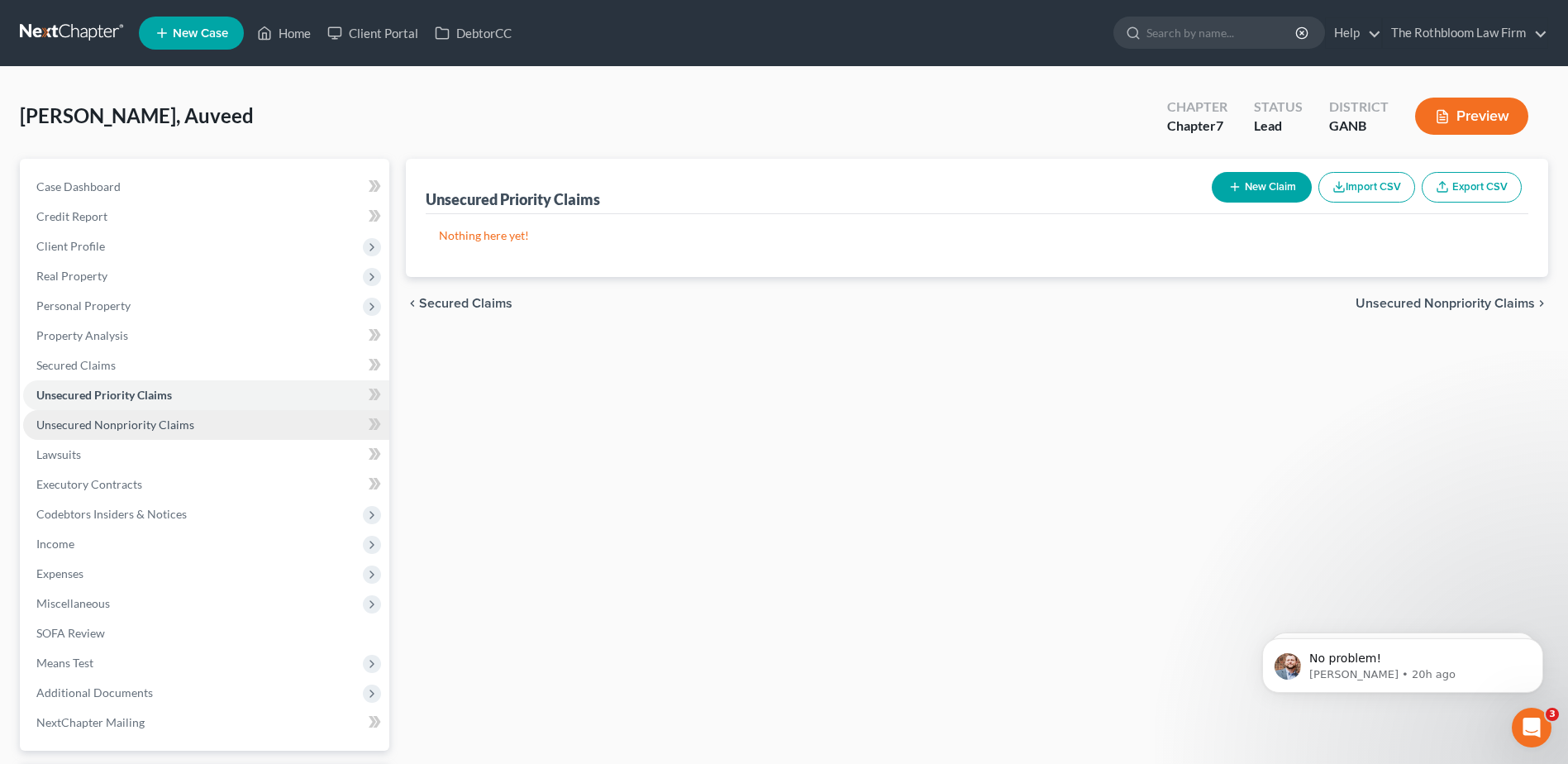
click at [116, 431] on link "Unsecured Nonpriority Claims" at bounding box center [205, 425] width 366 height 30
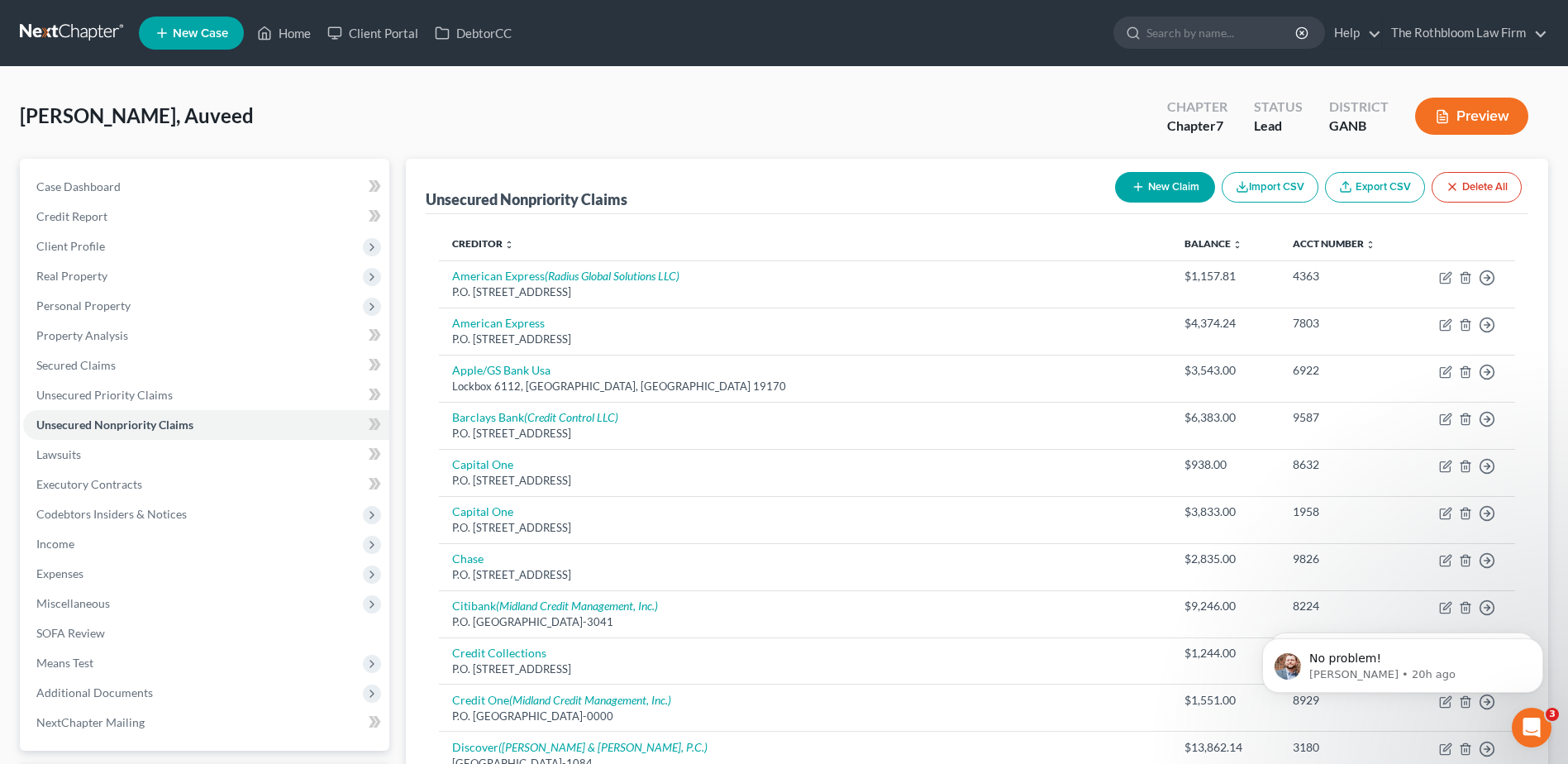
scroll to position [495, 0]
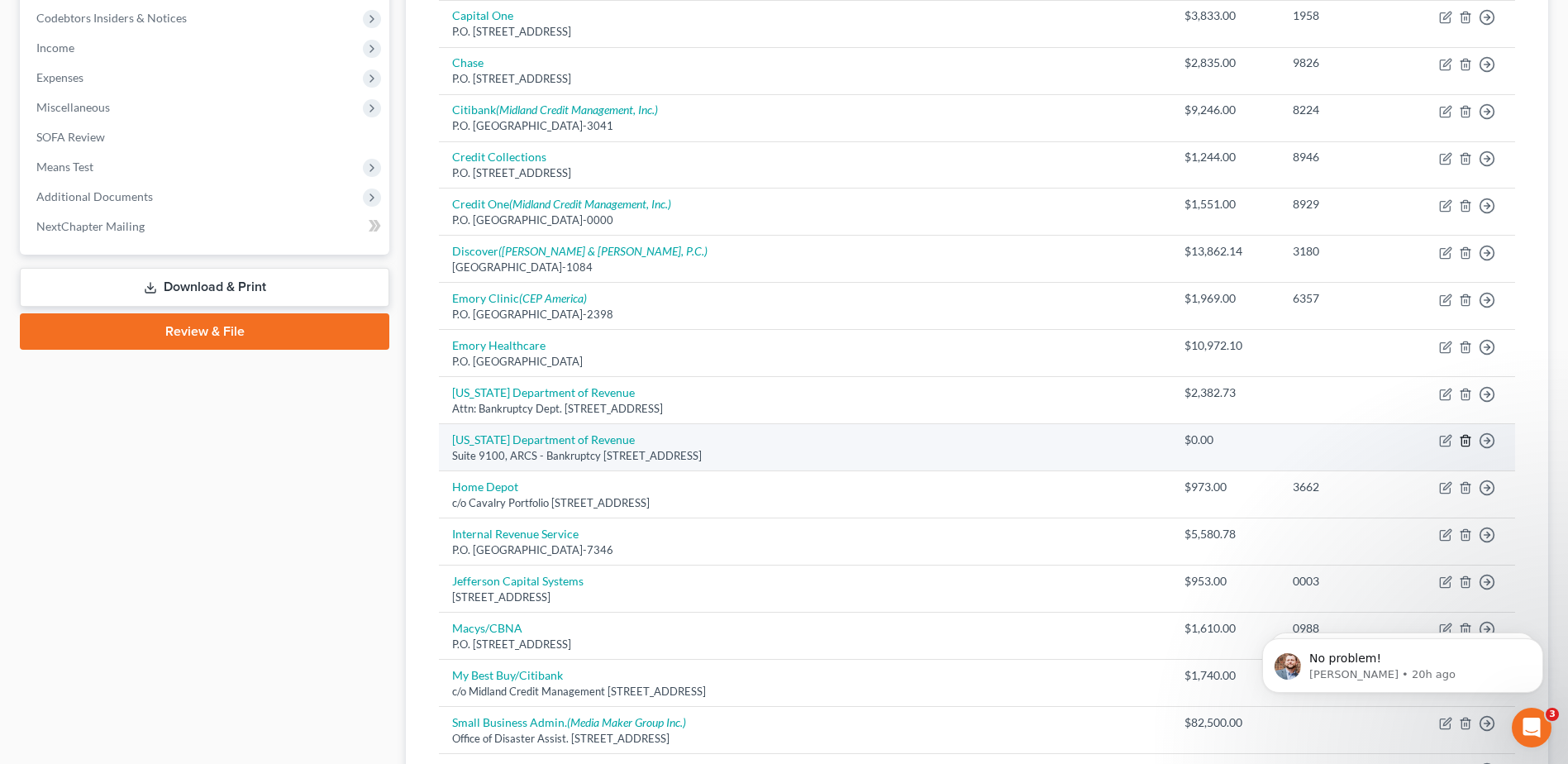
click at [1460, 440] on icon "button" at bounding box center [1465, 440] width 13 height 13
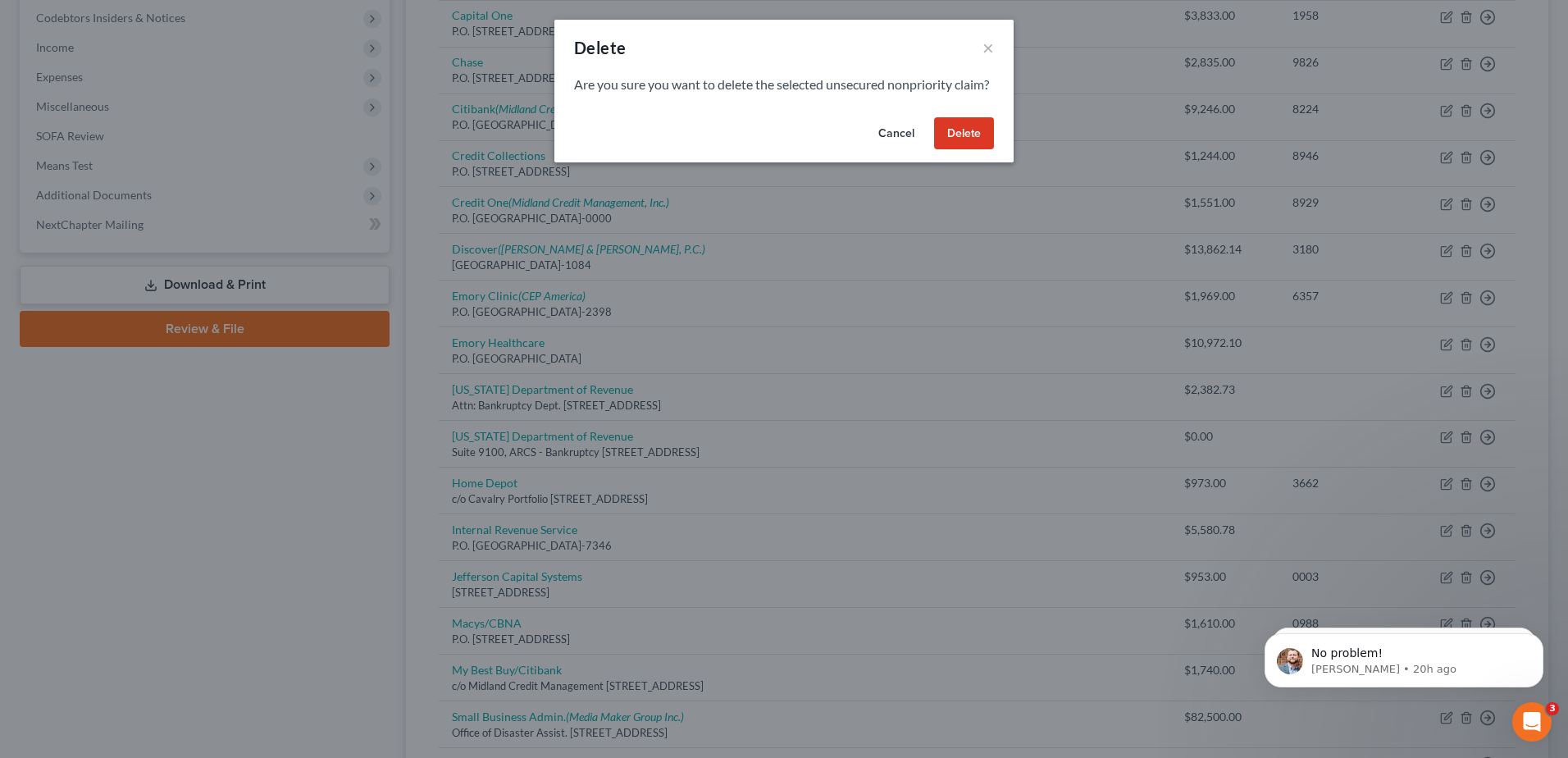
click at [968, 150] on button "Delete" at bounding box center [964, 133] width 60 height 32
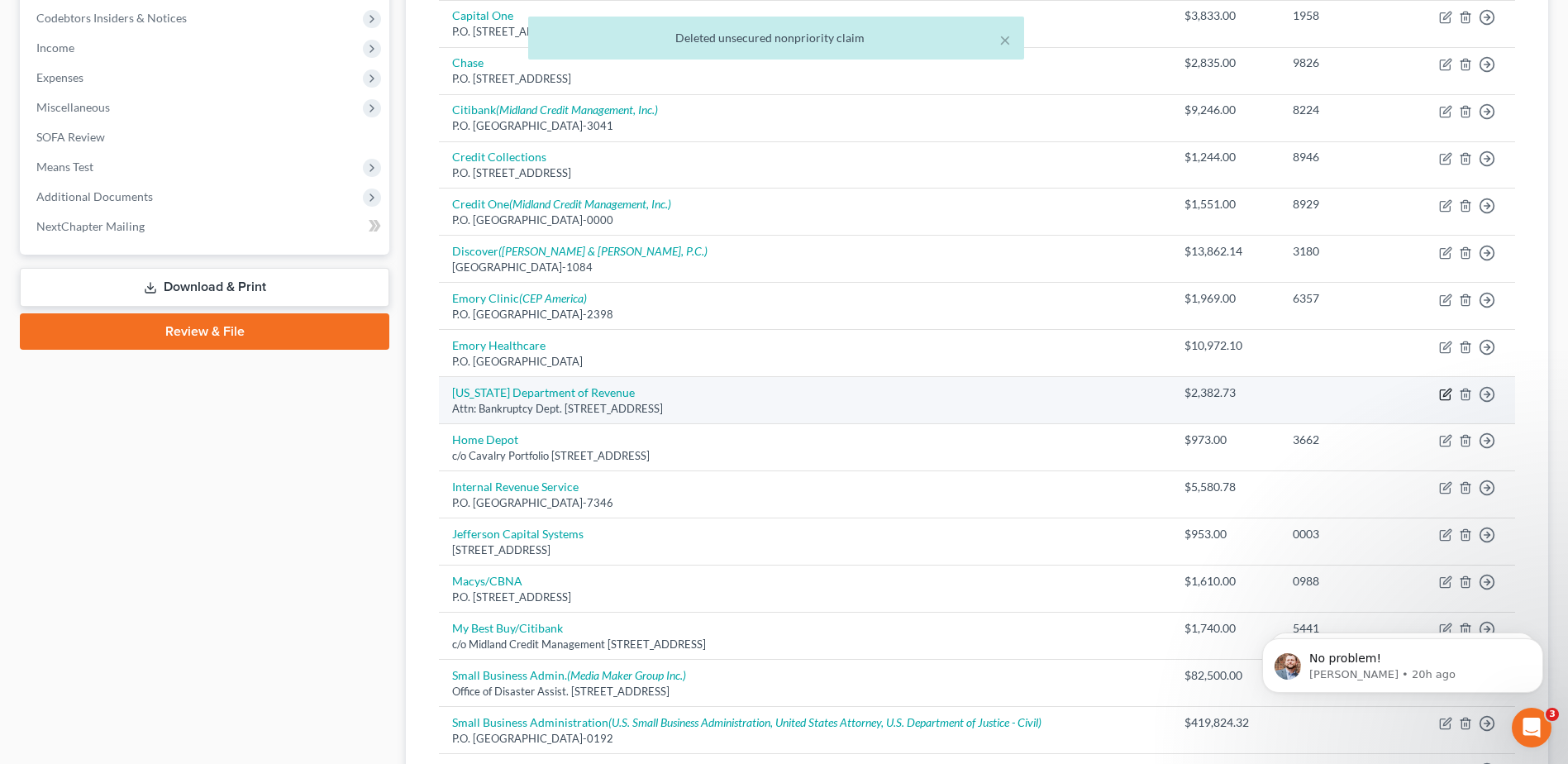
click at [1445, 399] on icon "button" at bounding box center [1445, 394] width 10 height 10
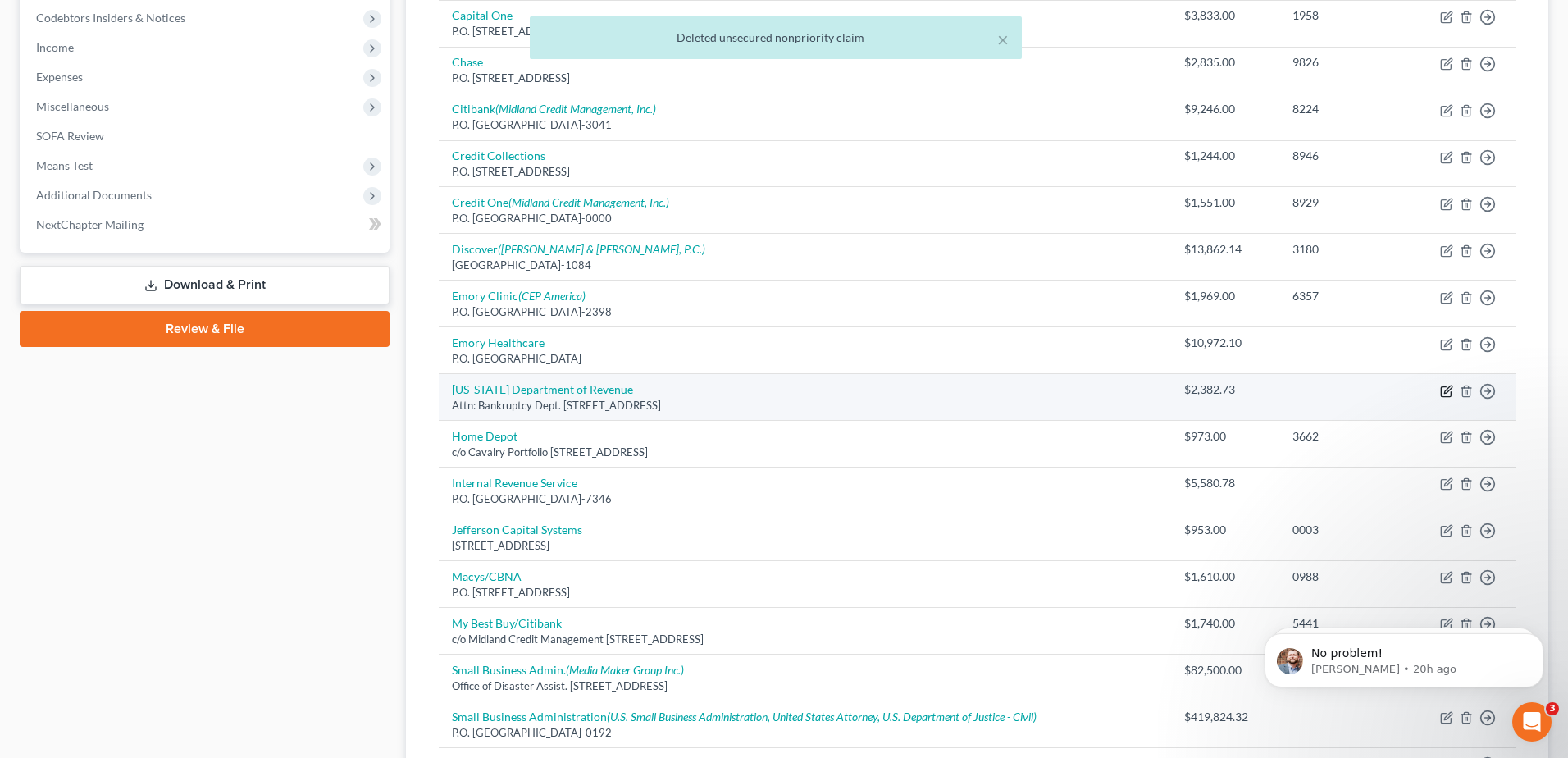
select select "10"
select select "0"
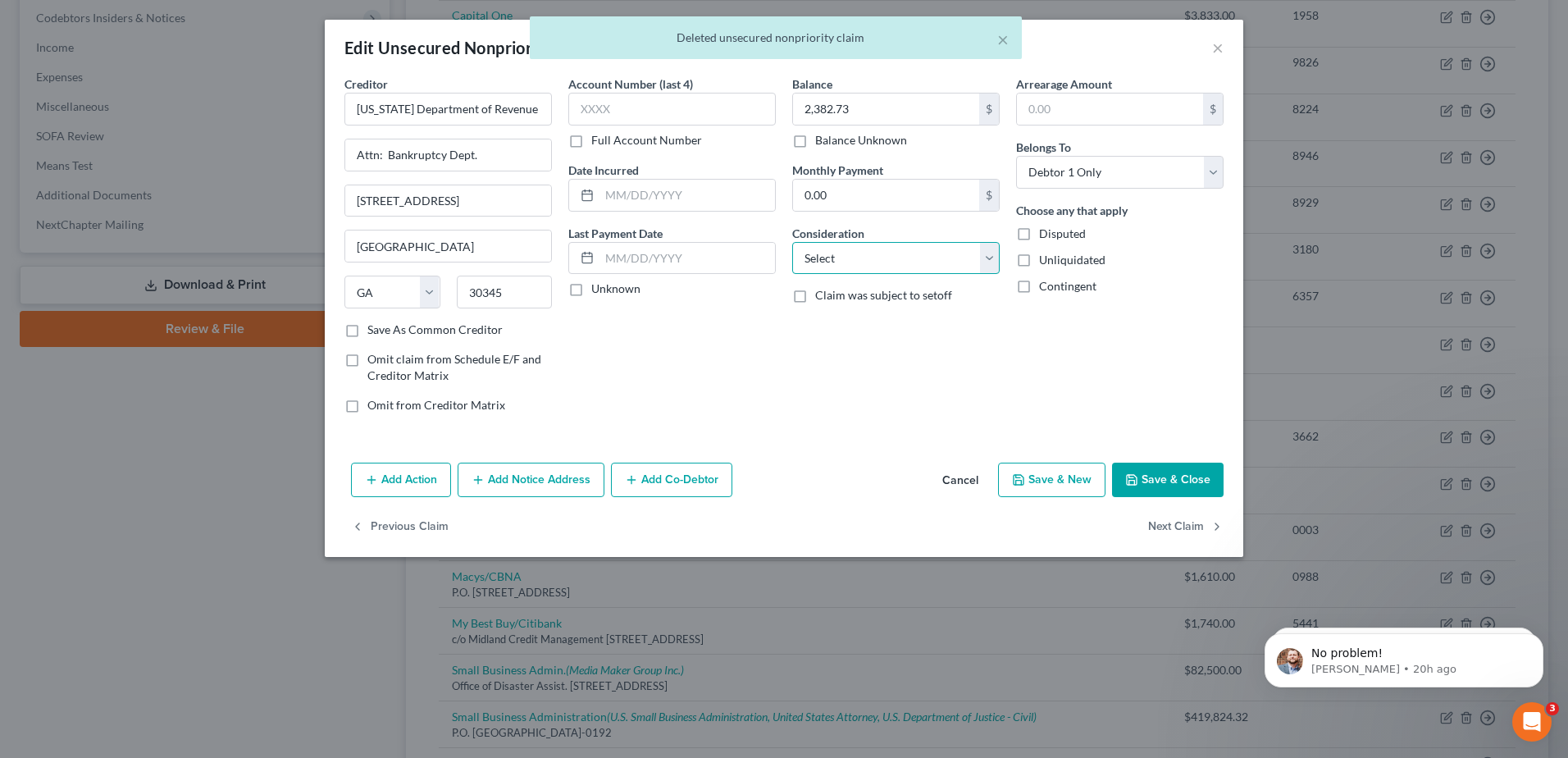
click at [827, 262] on select "Select Cable / Satellite Services Collection Agency Credit Card Debt Debt Couns…" at bounding box center [896, 258] width 208 height 32
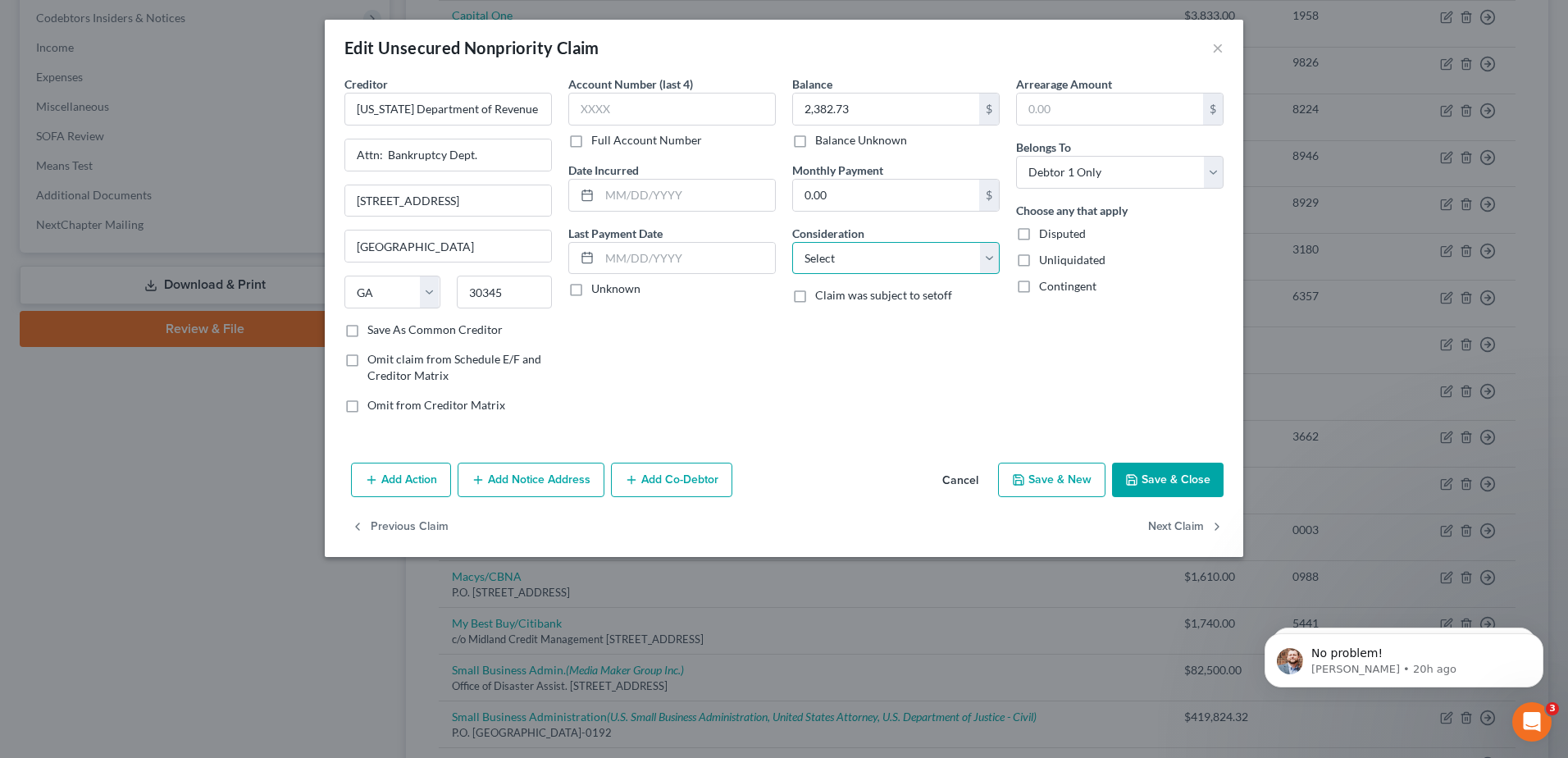
select select "14"
click at [793, 242] on select "Select Cable / Satellite Services Collection Agency Credit Card Debt Debt Couns…" at bounding box center [896, 258] width 208 height 32
click at [804, 309] on input "text" at bounding box center [895, 321] width 206 height 31
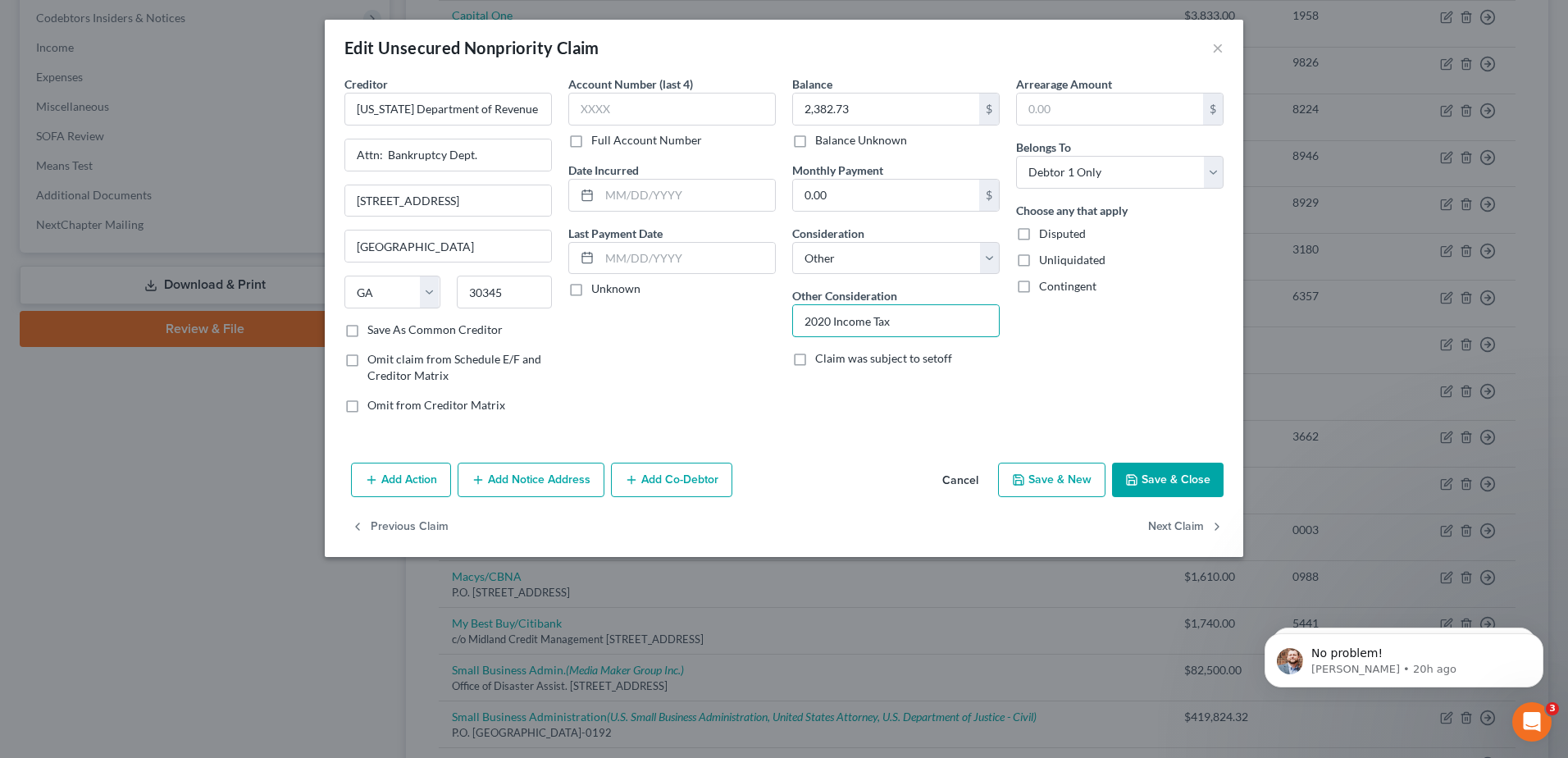
type input "2020 Income Tax"
click at [1144, 478] on button "Save & Close" at bounding box center [1168, 479] width 111 height 34
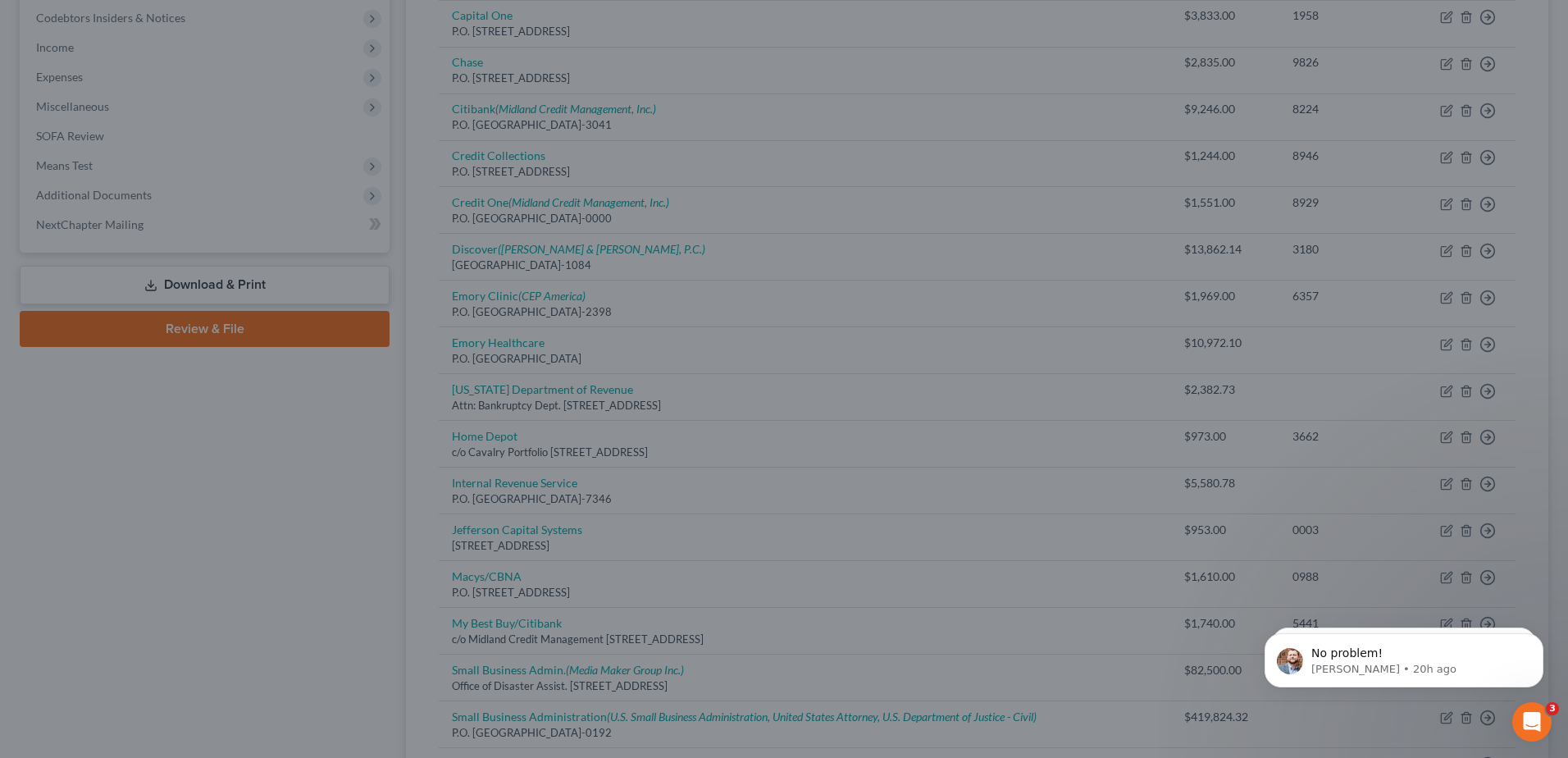
type input "0"
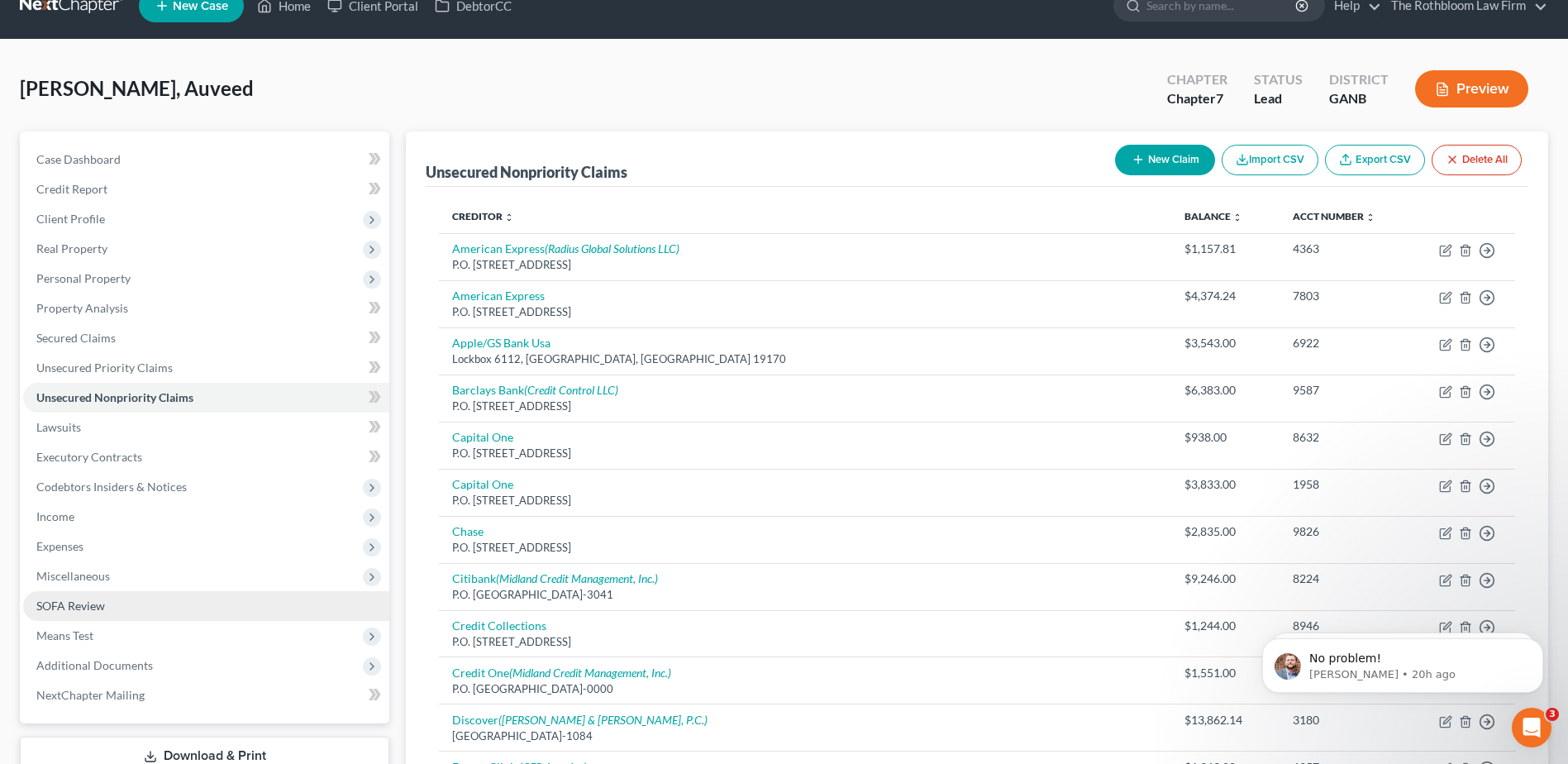
scroll to position [0, 0]
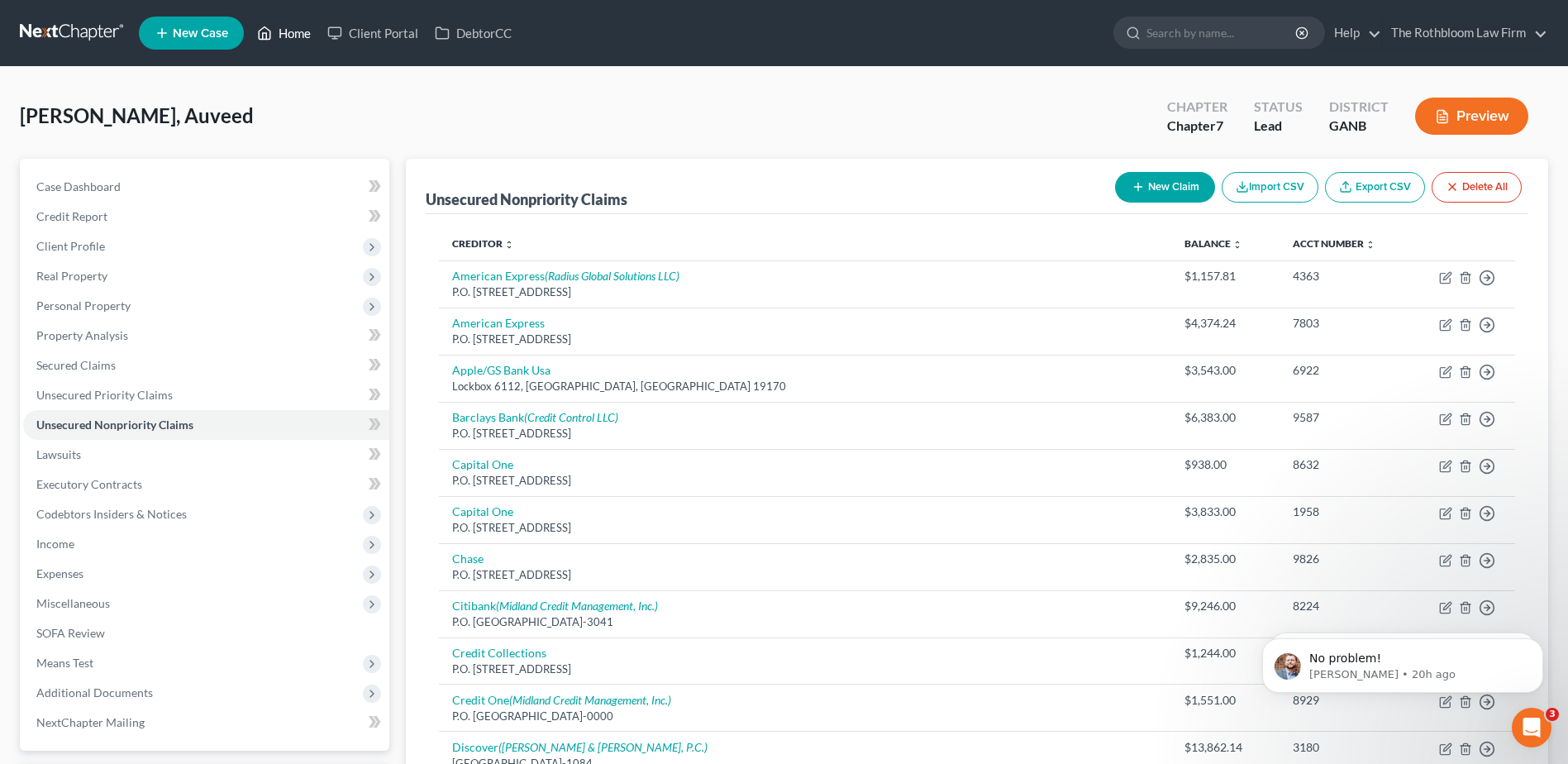
click at [295, 36] on link "Home" at bounding box center [283, 33] width 70 height 30
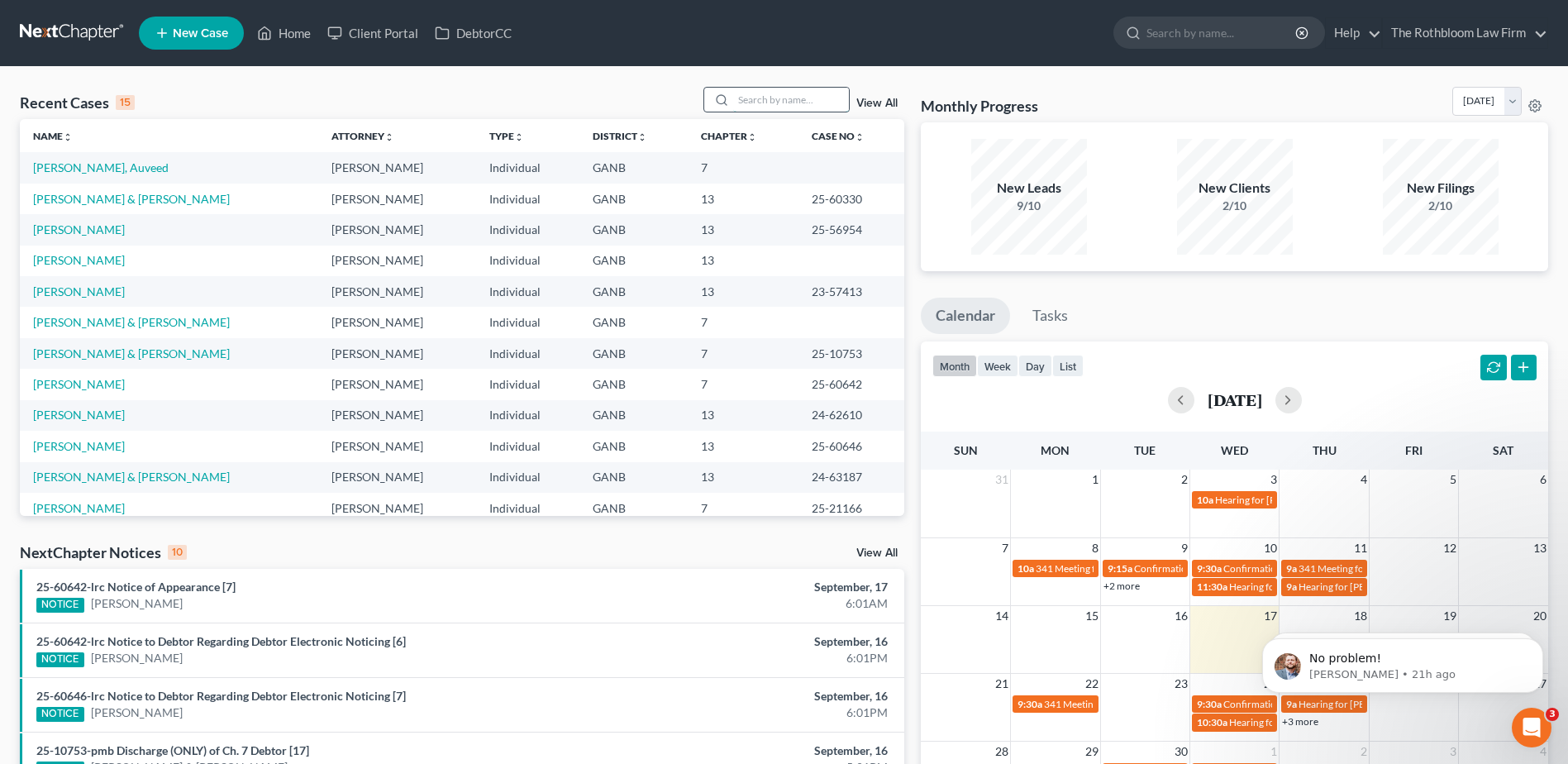
click at [813, 102] on input "search" at bounding box center [791, 99] width 116 height 24
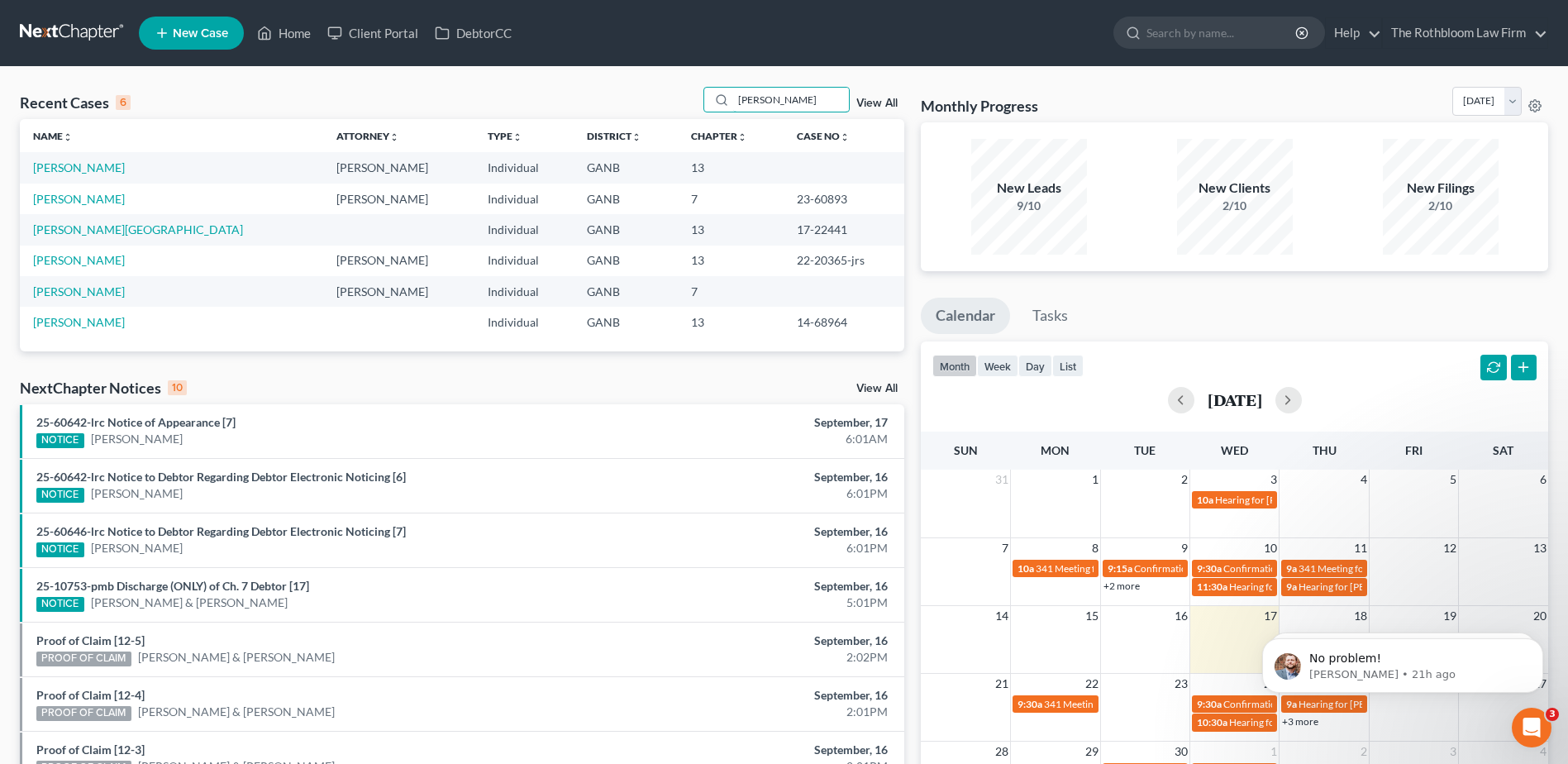
type input "[PERSON_NAME]"
